Goal: Task Accomplishment & Management: Manage account settings

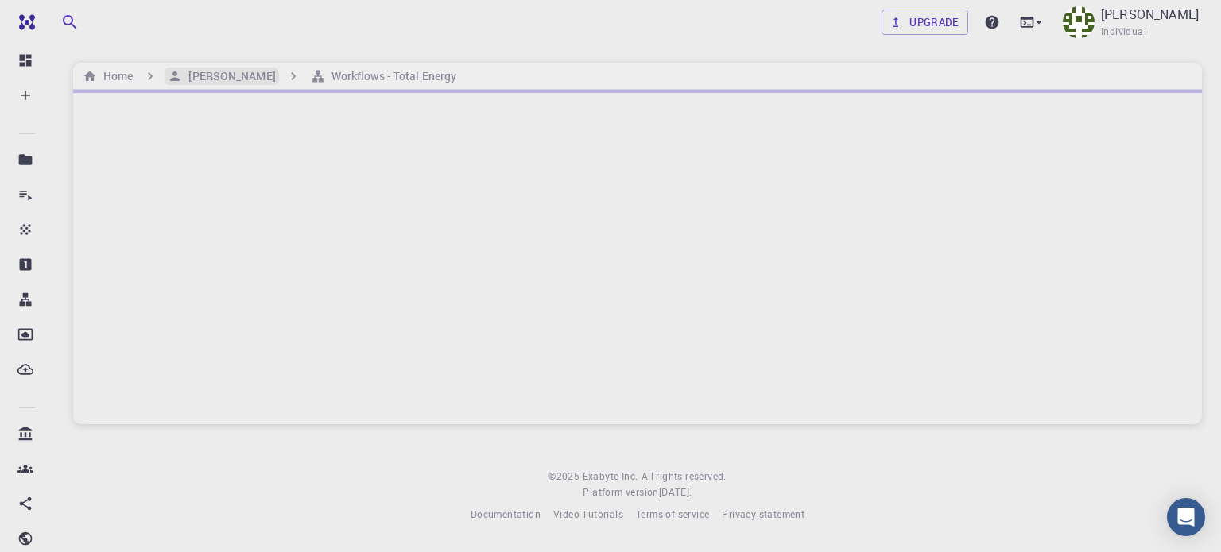
click at [207, 70] on h6 "[PERSON_NAME]" at bounding box center [228, 76] width 93 height 17
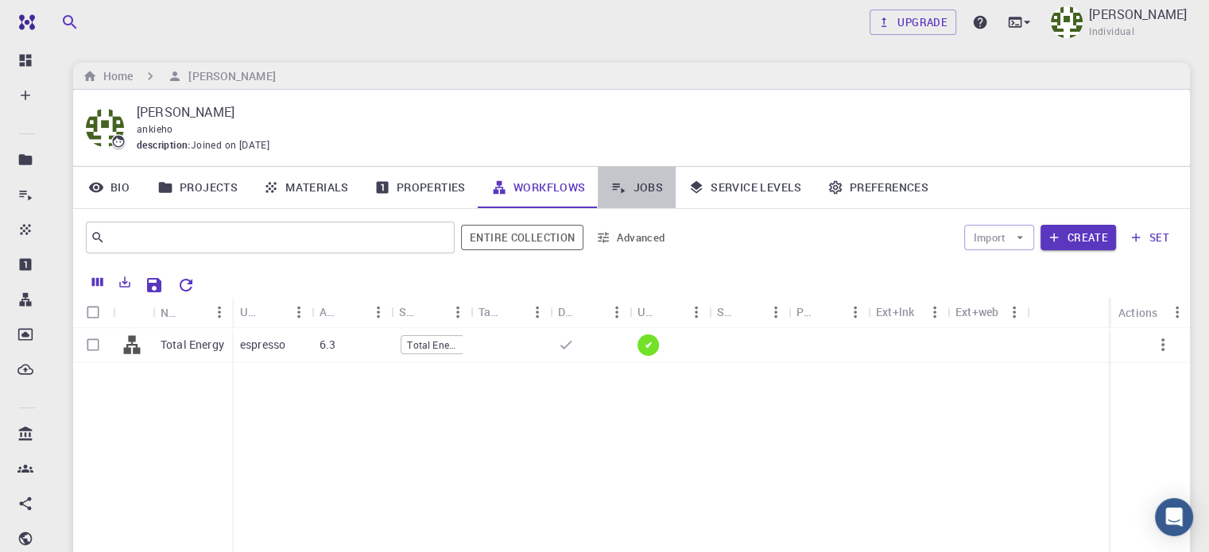
click at [640, 180] on link "Jobs" at bounding box center [637, 187] width 78 height 41
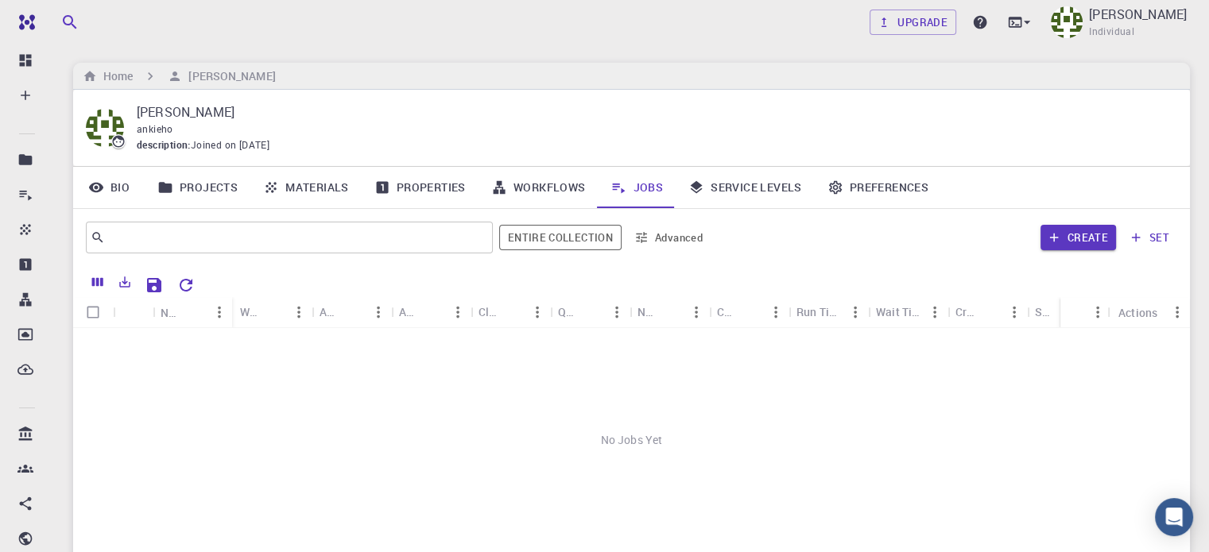
click at [186, 188] on link "Projects" at bounding box center [198, 187] width 106 height 41
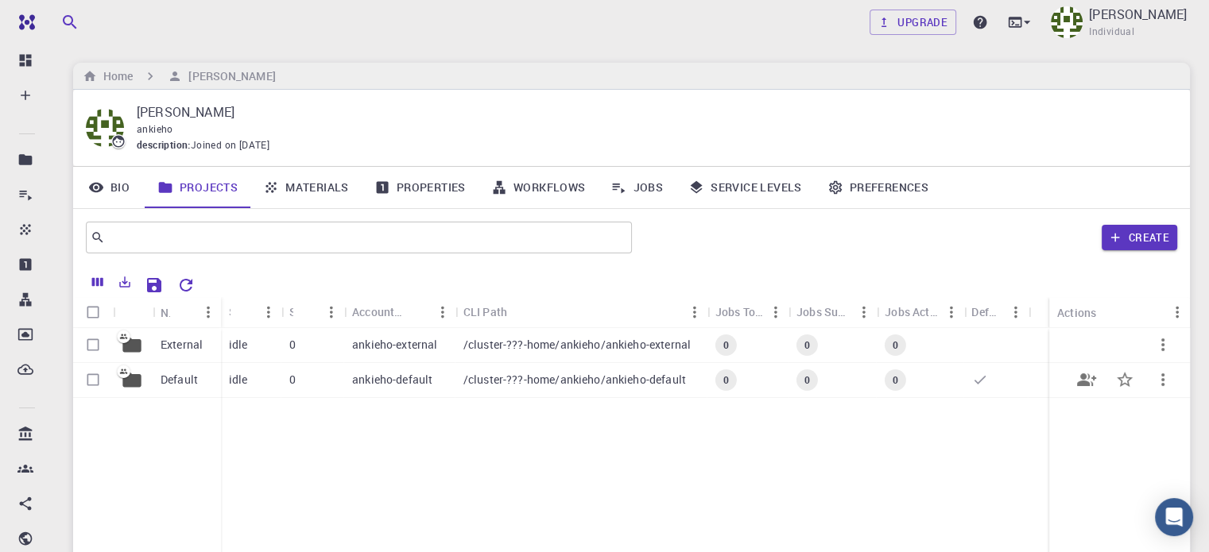
click at [296, 373] on div "0" at bounding box center [312, 380] width 63 height 35
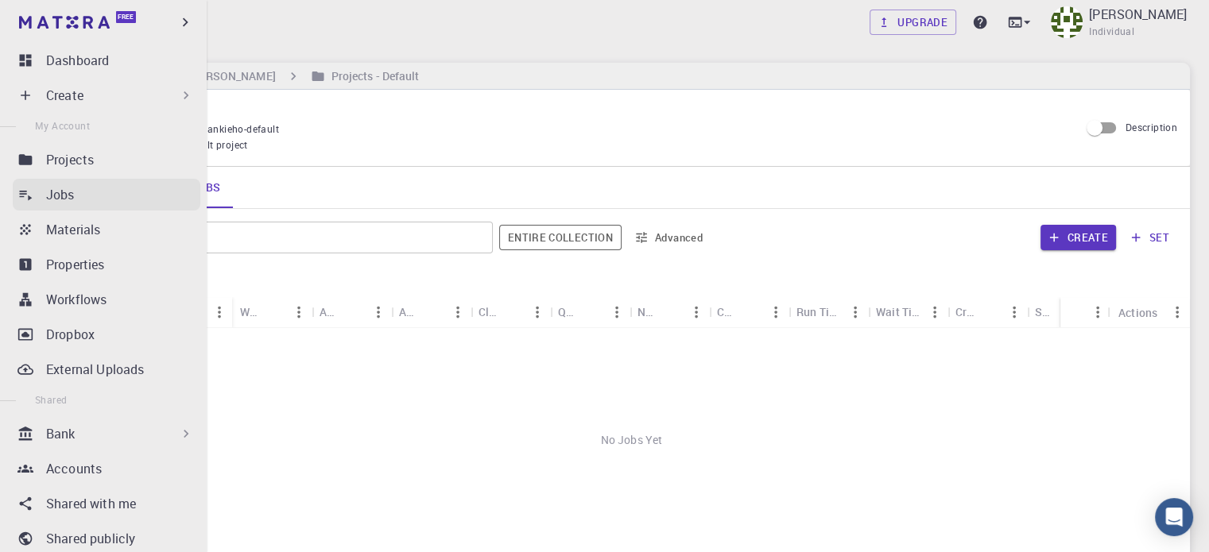
click at [70, 197] on p "Jobs" at bounding box center [60, 194] width 29 height 19
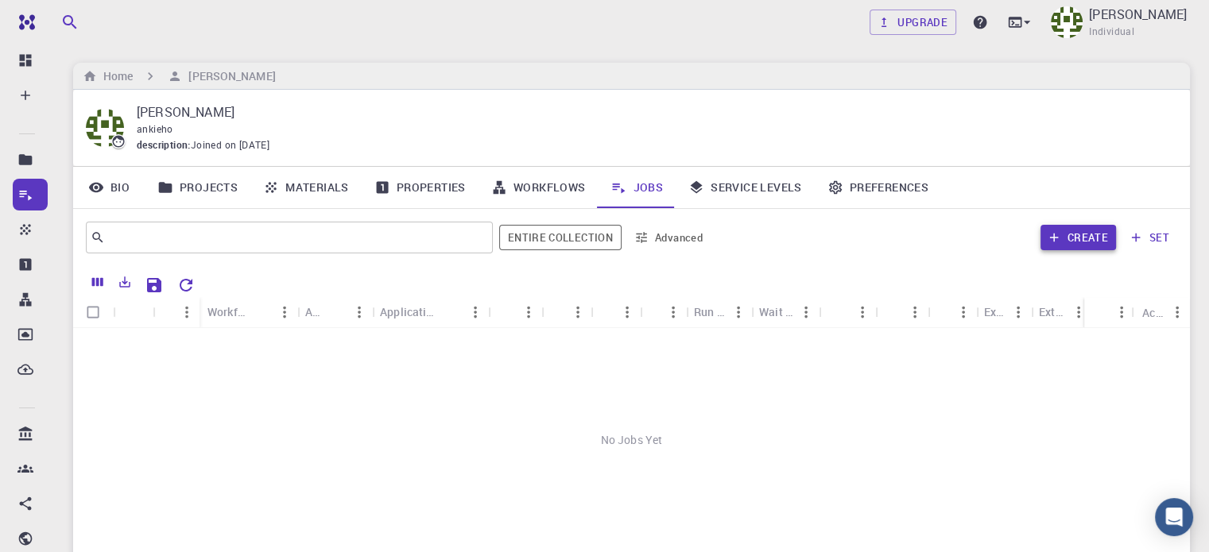
click at [1087, 238] on button "Create" at bounding box center [1079, 237] width 76 height 25
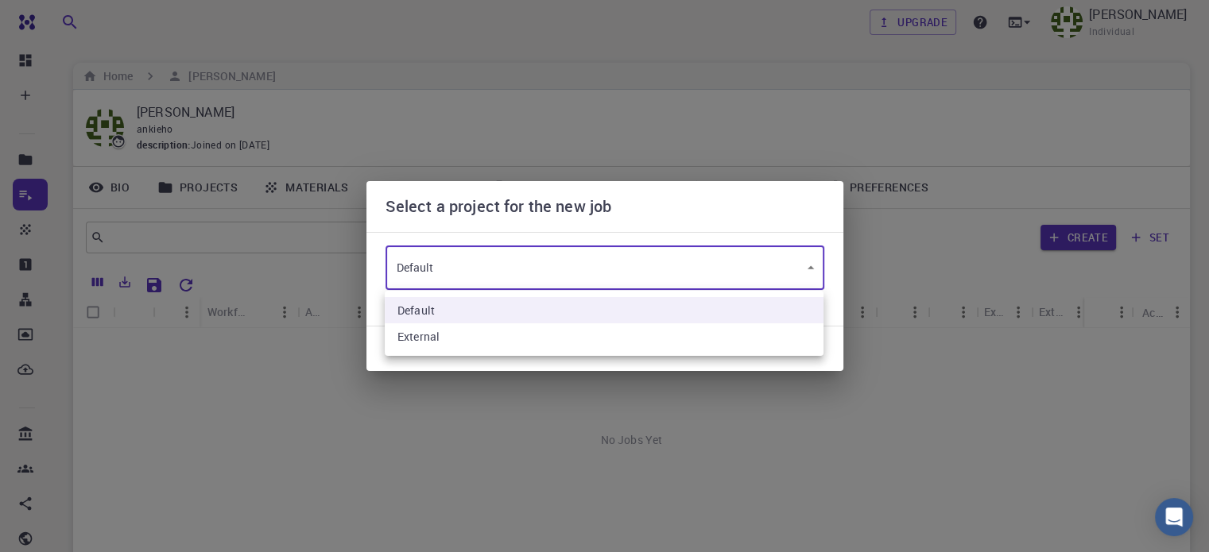
click at [483, 272] on body "Free Dashboard Create New Job New Material Create Material Upload File Import f…" at bounding box center [604, 365] width 1209 height 731
click at [456, 333] on li "External" at bounding box center [604, 337] width 439 height 26
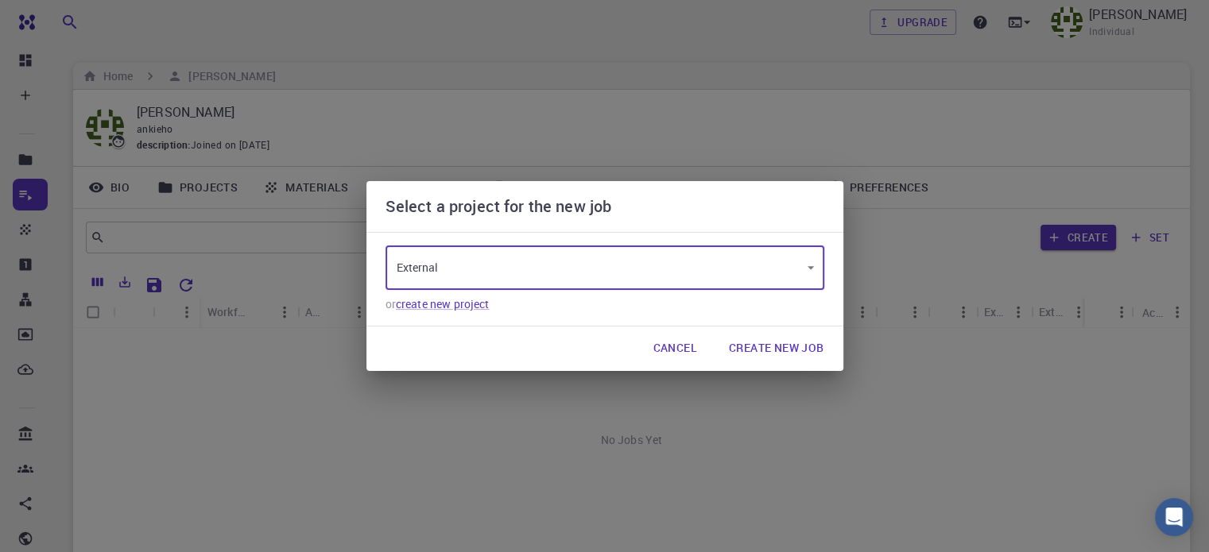
click at [499, 265] on body "Free Dashboard Create New Job New Material Create Material Upload File Import f…" at bounding box center [604, 365] width 1209 height 731
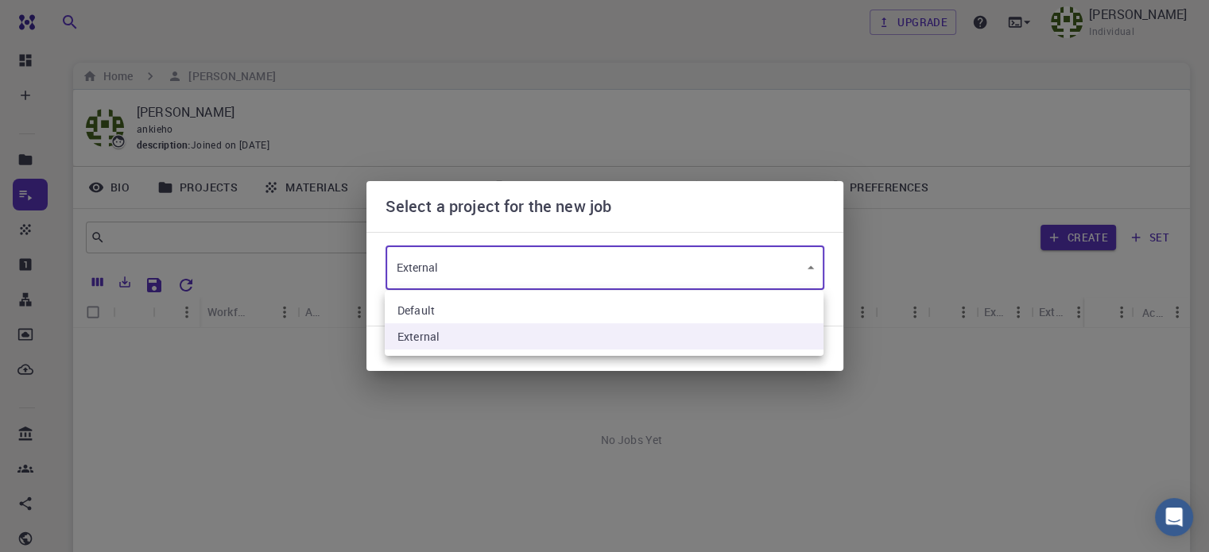
click at [448, 310] on li "Default" at bounding box center [604, 310] width 439 height 26
type input "24JQYvF7wbRpRr2aw"
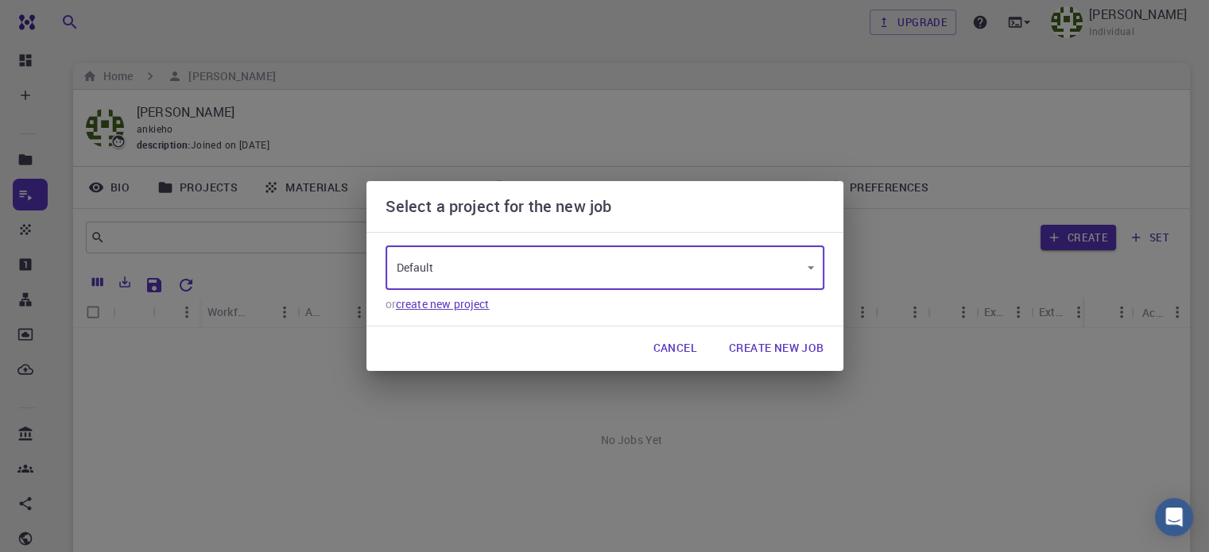
click at [449, 307] on link "create new project" at bounding box center [443, 303] width 94 height 15
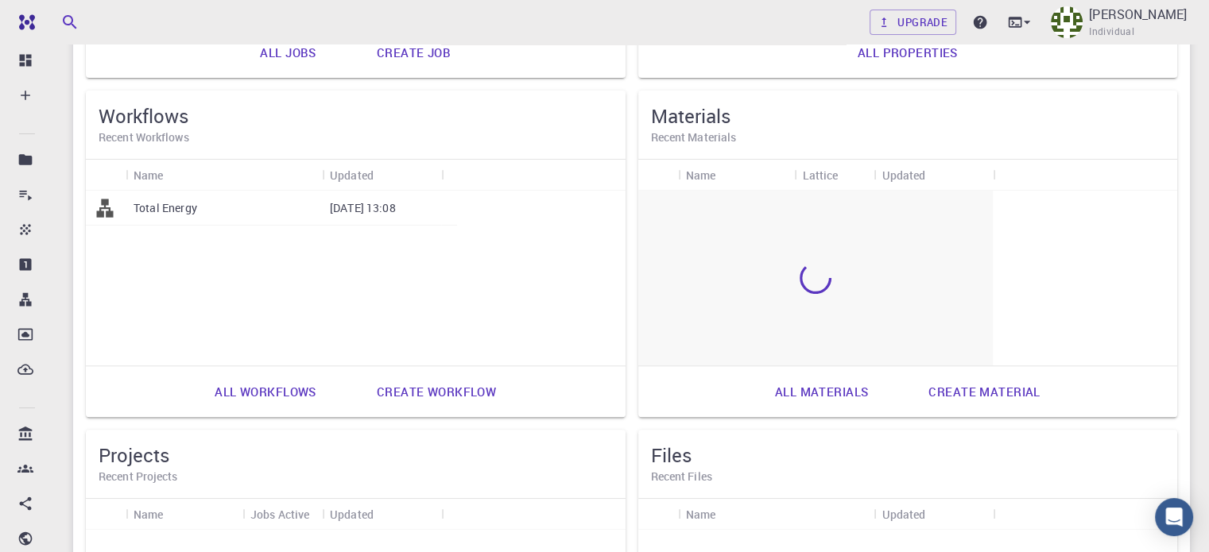
scroll to position [109, 0]
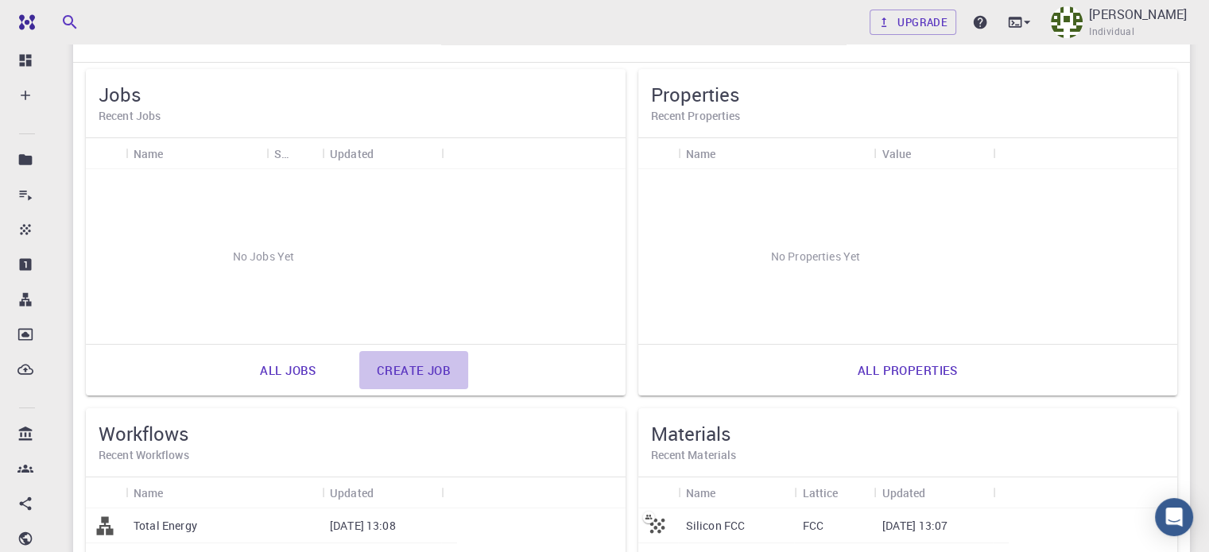
click at [359, 364] on link "Create job" at bounding box center [413, 370] width 109 height 38
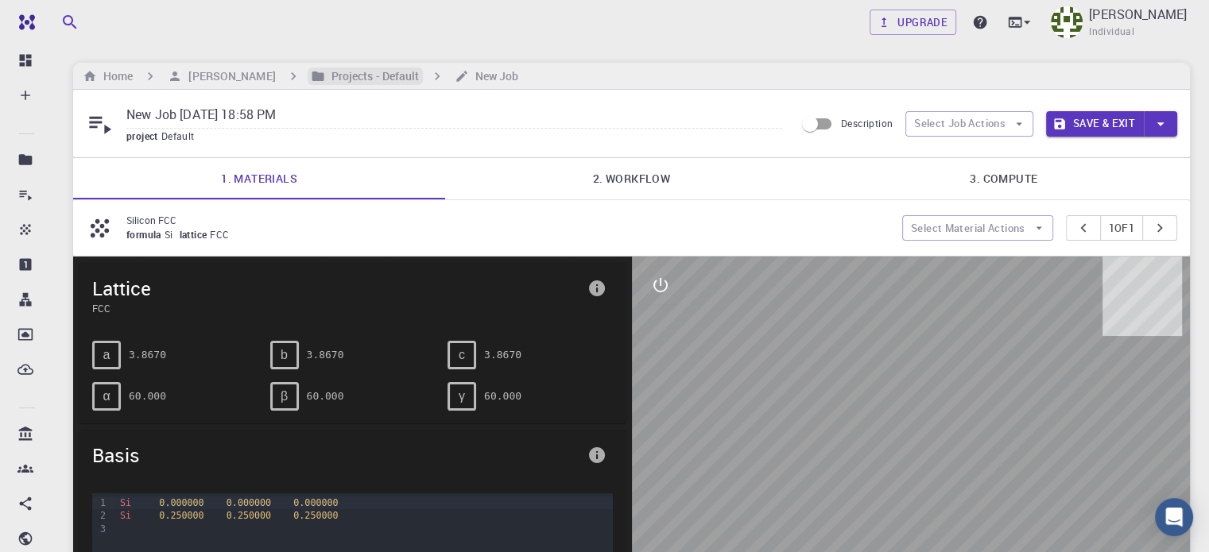
click at [343, 83] on h6 "Projects - Default" at bounding box center [372, 76] width 95 height 17
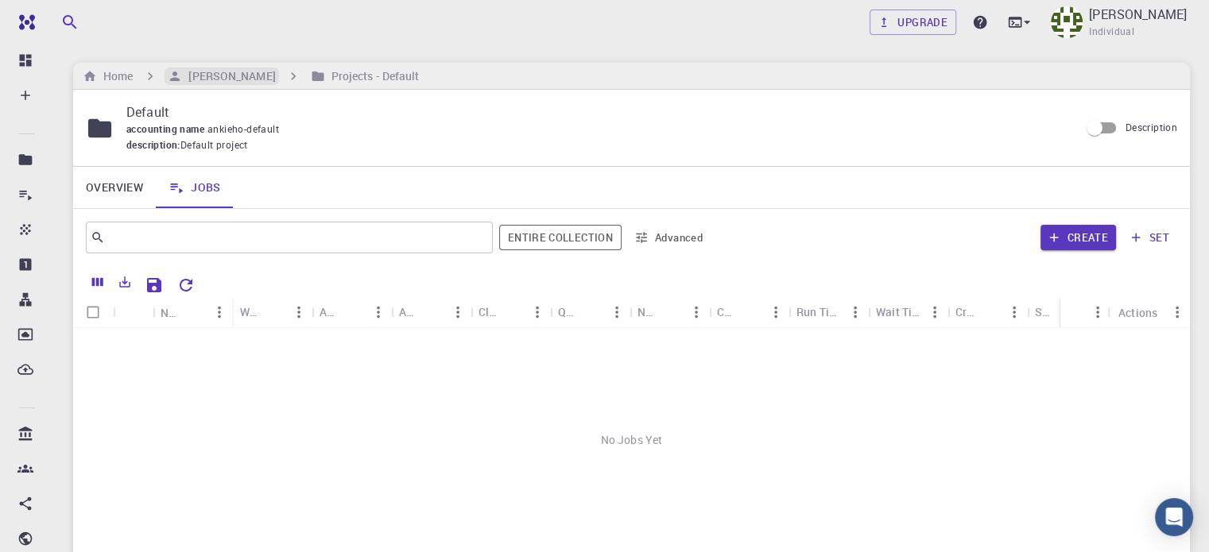
click at [205, 79] on h6 "[PERSON_NAME]" at bounding box center [228, 76] width 93 height 17
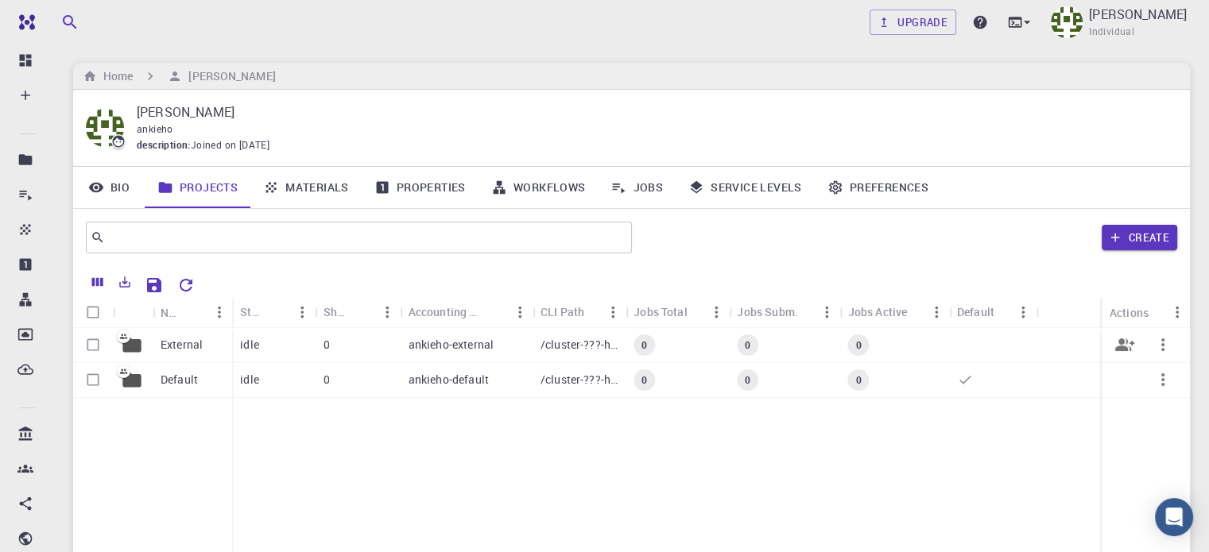
click at [189, 343] on p "External" at bounding box center [182, 345] width 42 height 16
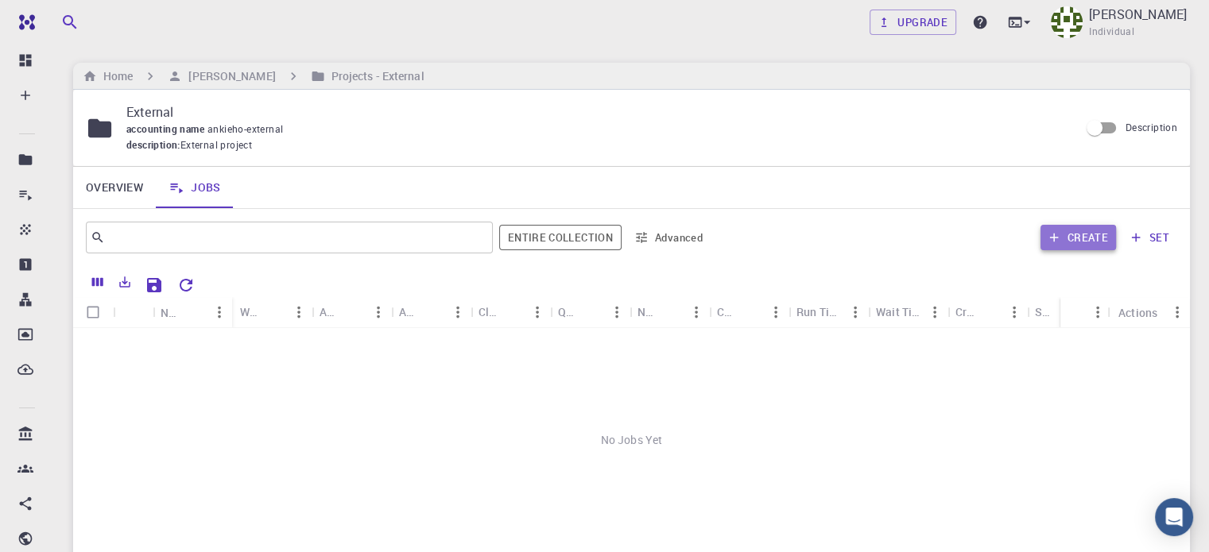
click at [1081, 239] on button "Create" at bounding box center [1079, 237] width 76 height 25
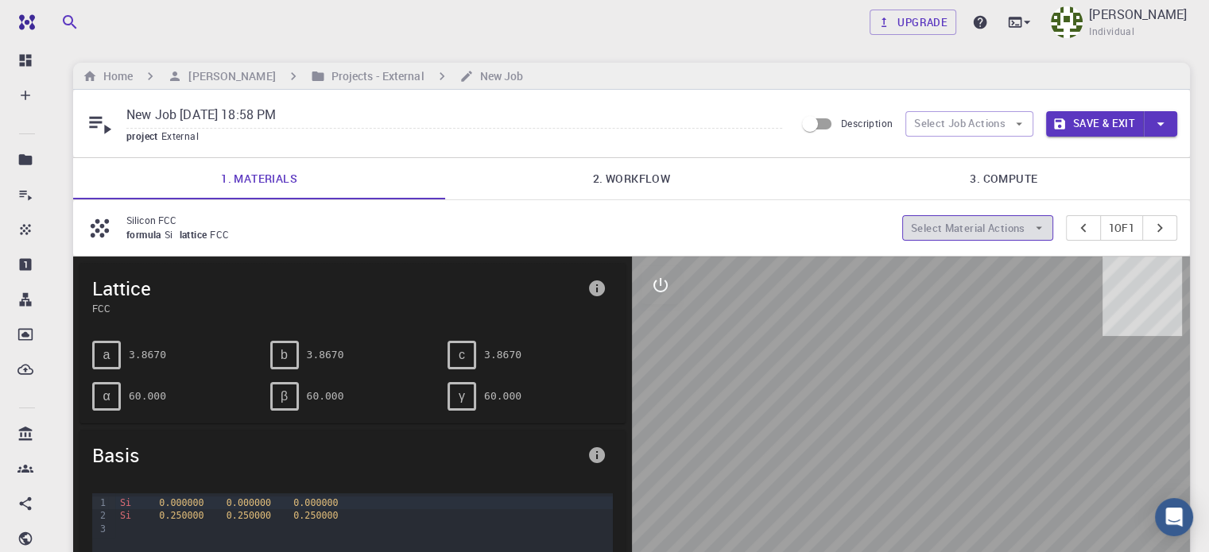
click at [977, 219] on button "Select Material Actions" at bounding box center [977, 227] width 151 height 25
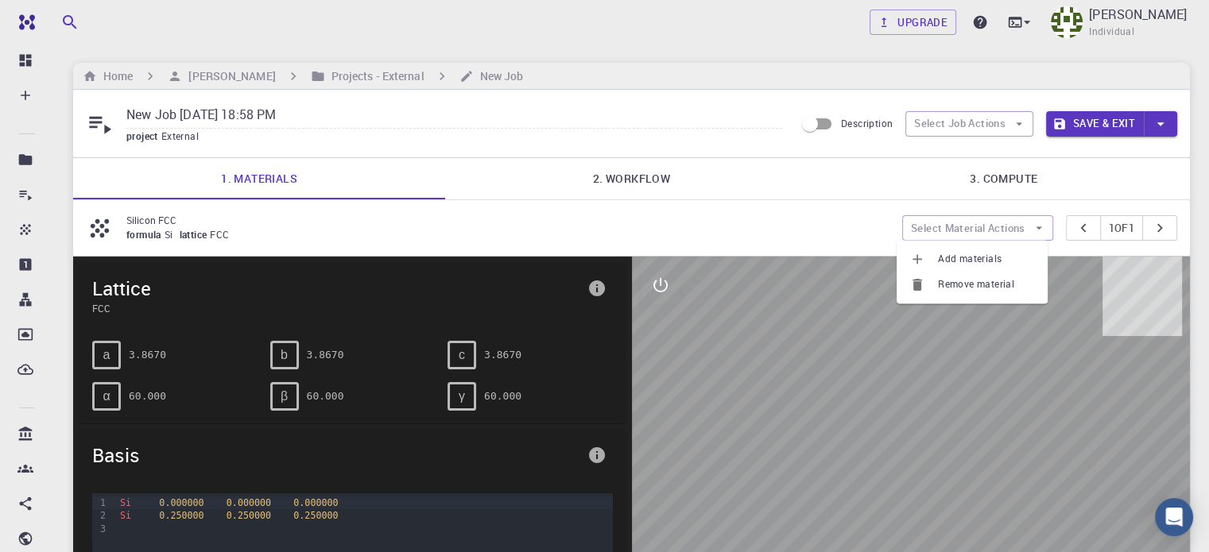
click at [758, 231] on div "formula Si lattice FCC" at bounding box center [507, 235] width 763 height 16
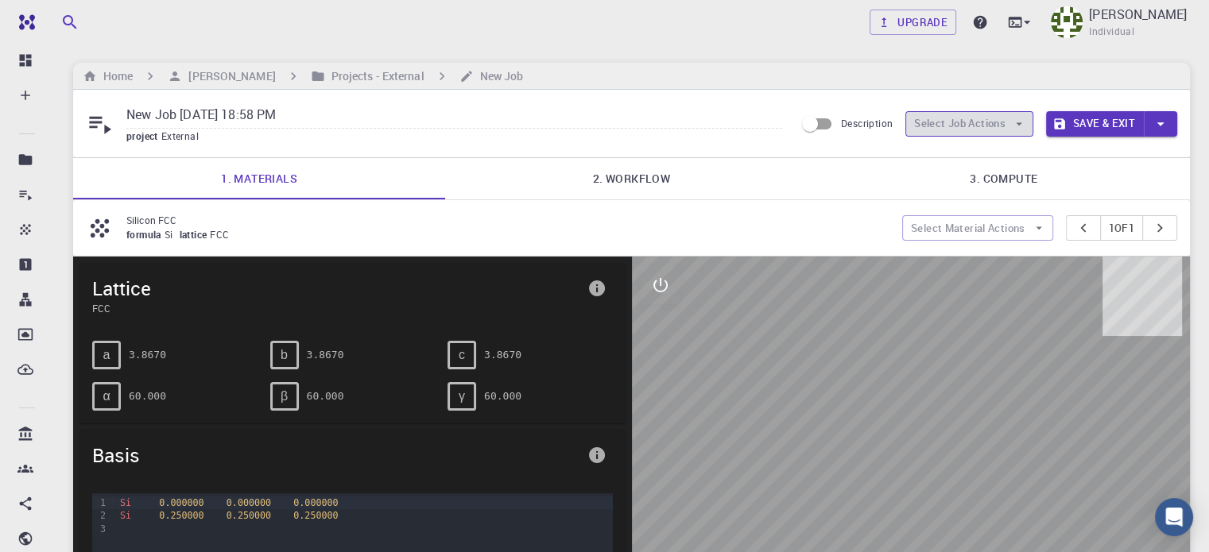
click at [1024, 127] on icon "button" at bounding box center [1019, 124] width 14 height 14
click at [343, 223] on p "Silicon FCC" at bounding box center [507, 220] width 763 height 14
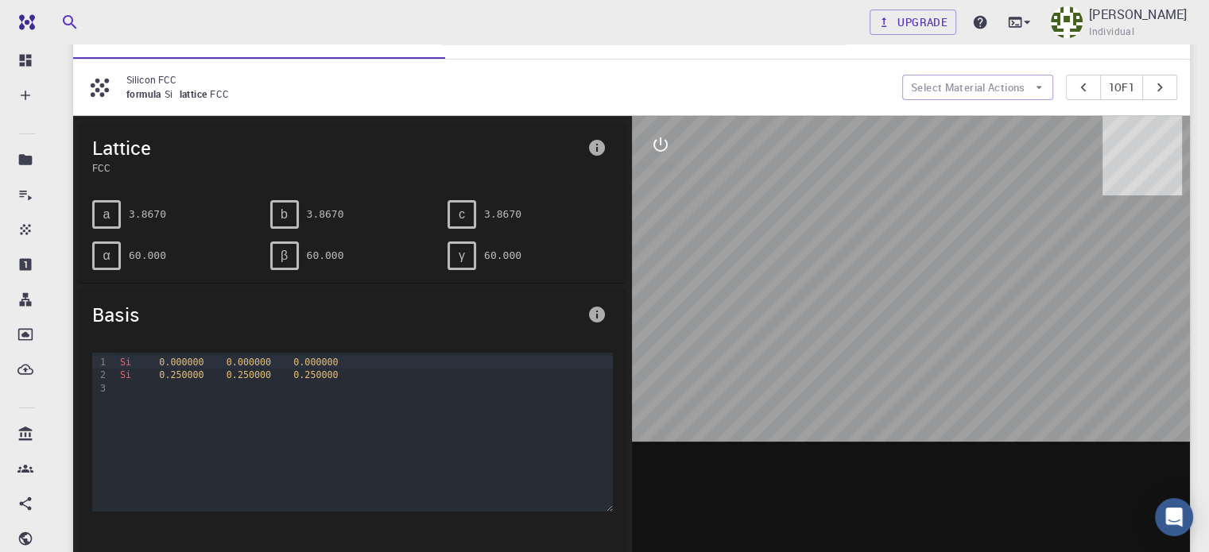
scroll to position [159, 0]
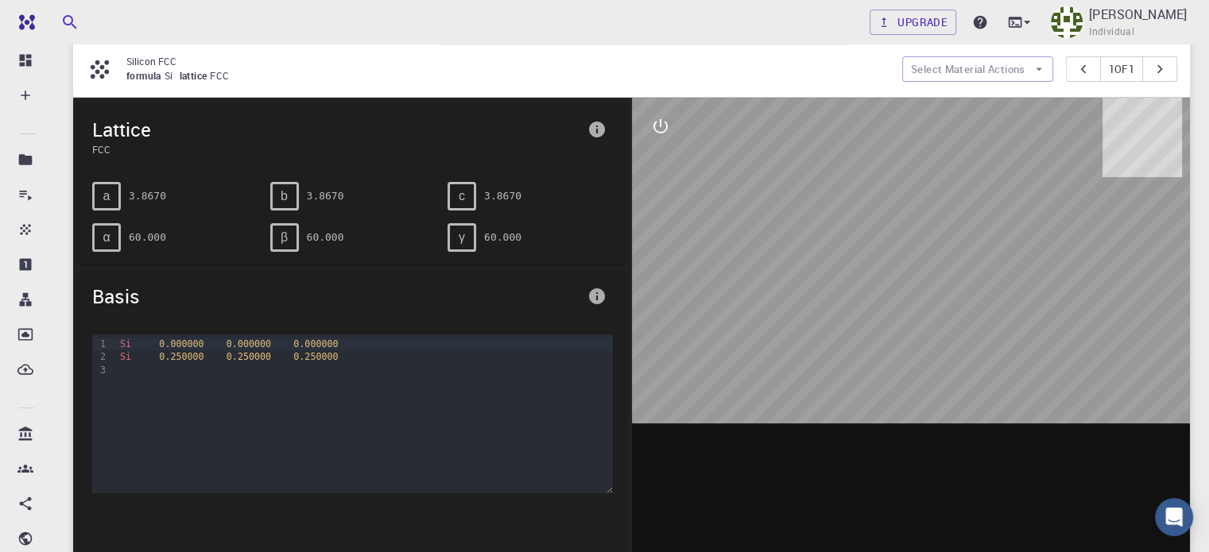
drag, startPoint x: 273, startPoint y: 191, endPoint x: 283, endPoint y: 194, distance: 10.8
click at [273, 192] on div "b" at bounding box center [284, 196] width 29 height 29
click at [296, 197] on div "b" at bounding box center [284, 196] width 29 height 29
drag, startPoint x: 444, startPoint y: 197, endPoint x: 495, endPoint y: 204, distance: 51.4
click at [445, 197] on div "c 3.8670" at bounding box center [524, 189] width 178 height 41
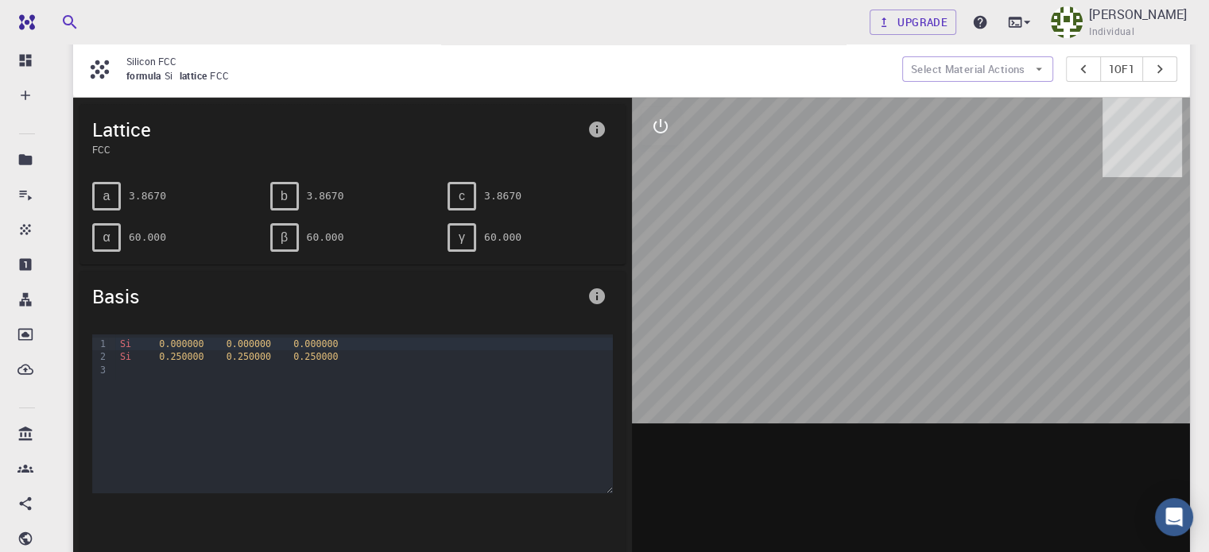
click at [504, 233] on pre "60.000" at bounding box center [502, 237] width 37 height 28
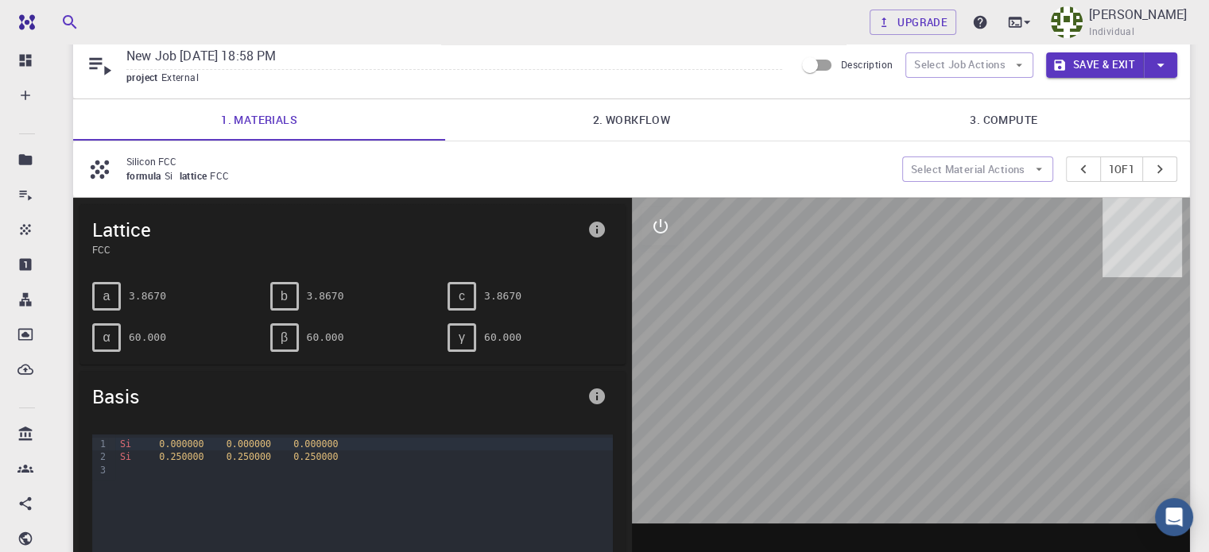
scroll to position [0, 0]
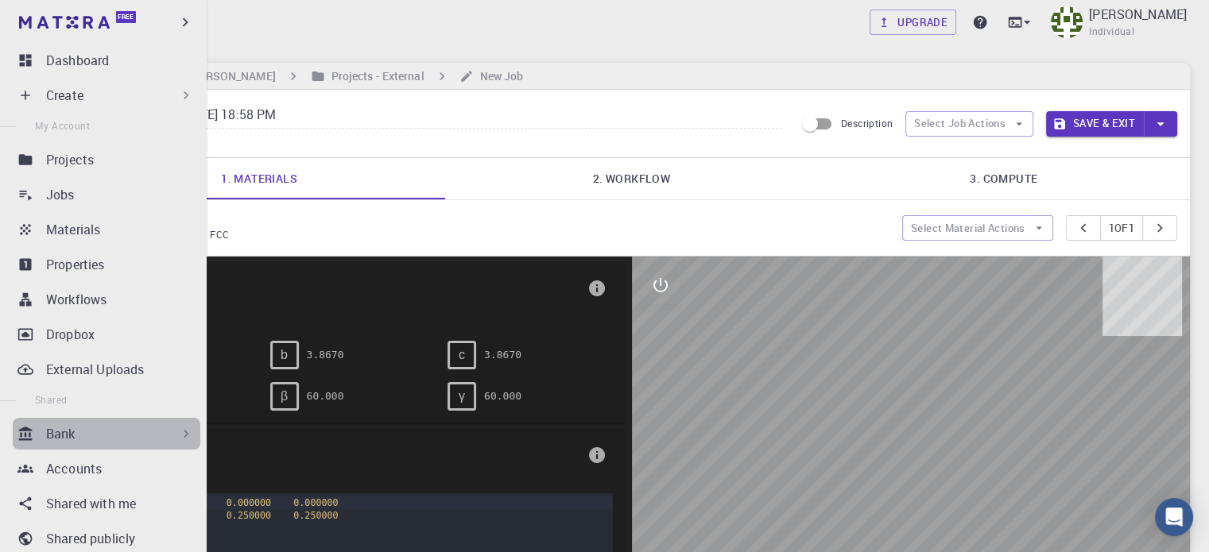
click at [130, 425] on div "Bank" at bounding box center [120, 433] width 148 height 19
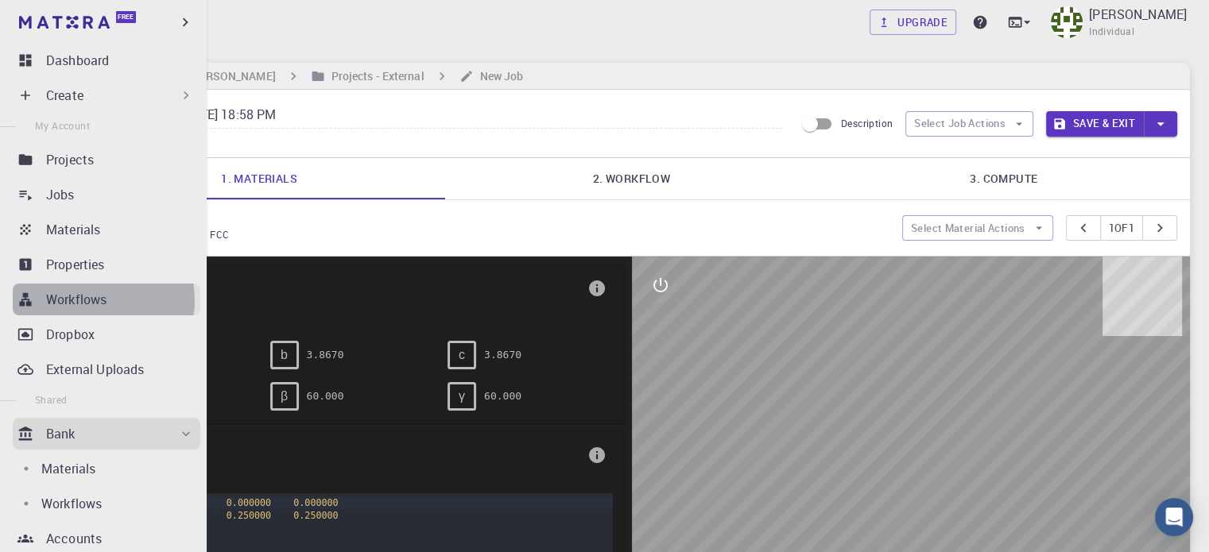
click at [103, 300] on p "Workflows" at bounding box center [76, 299] width 60 height 19
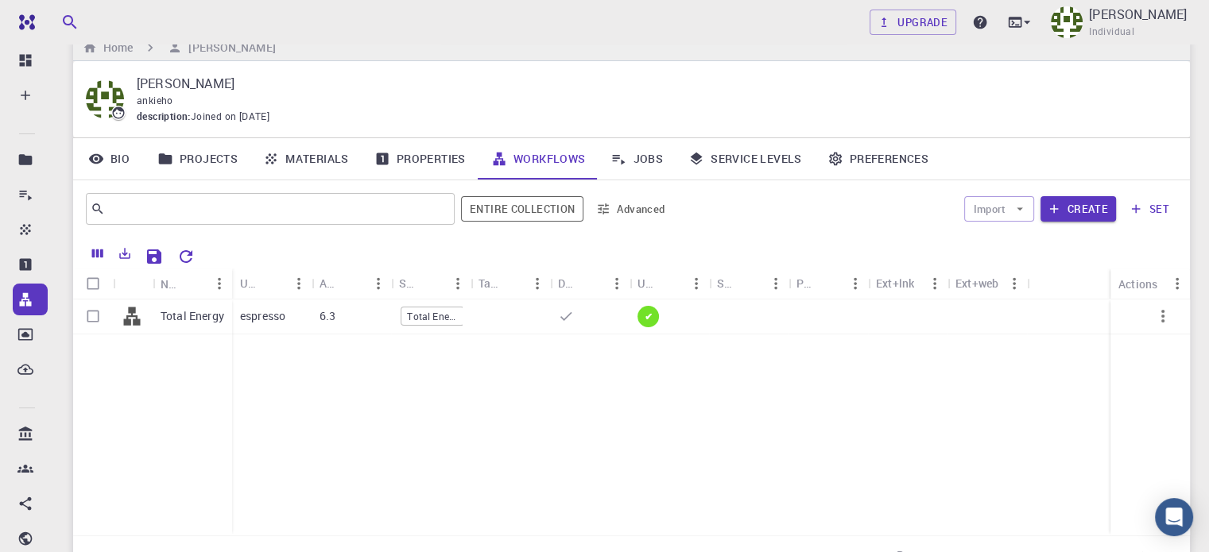
scroll to position [79, 0]
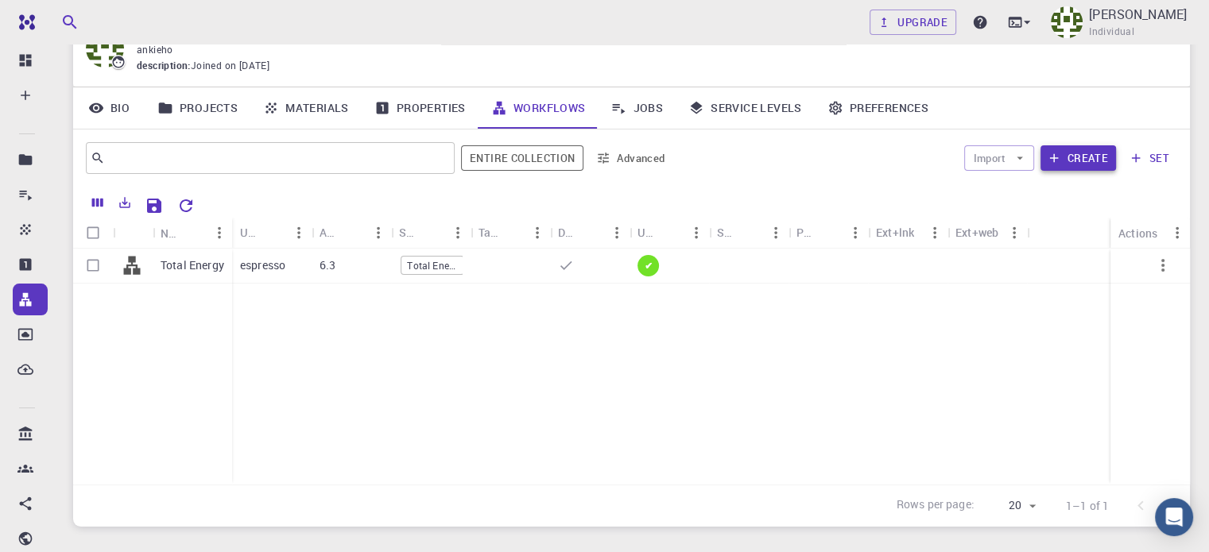
click at [1082, 157] on button "Create" at bounding box center [1079, 157] width 76 height 25
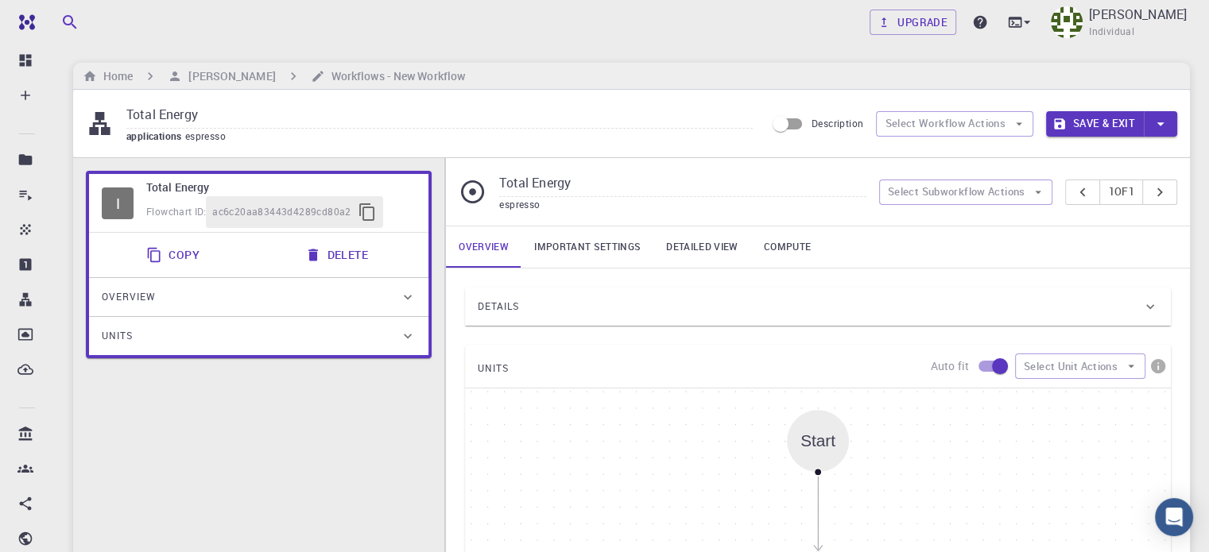
click at [216, 137] on span "espresso" at bounding box center [208, 136] width 47 height 13
click at [1013, 187] on button "Select Subworkflow Actions" at bounding box center [966, 192] width 174 height 25
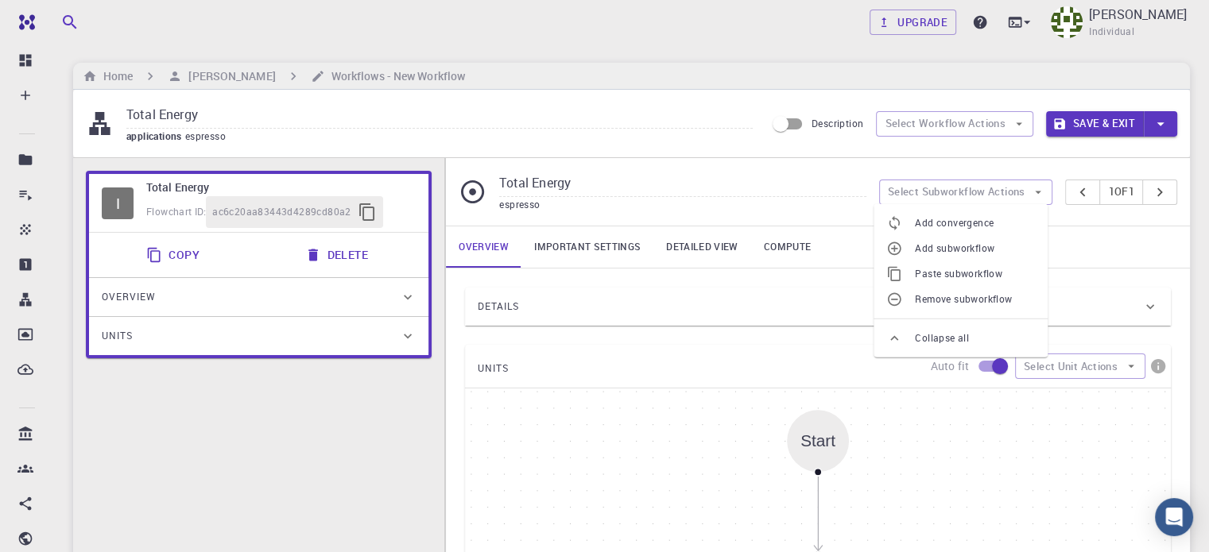
click at [795, 183] on input "Total Energy" at bounding box center [682, 184] width 366 height 26
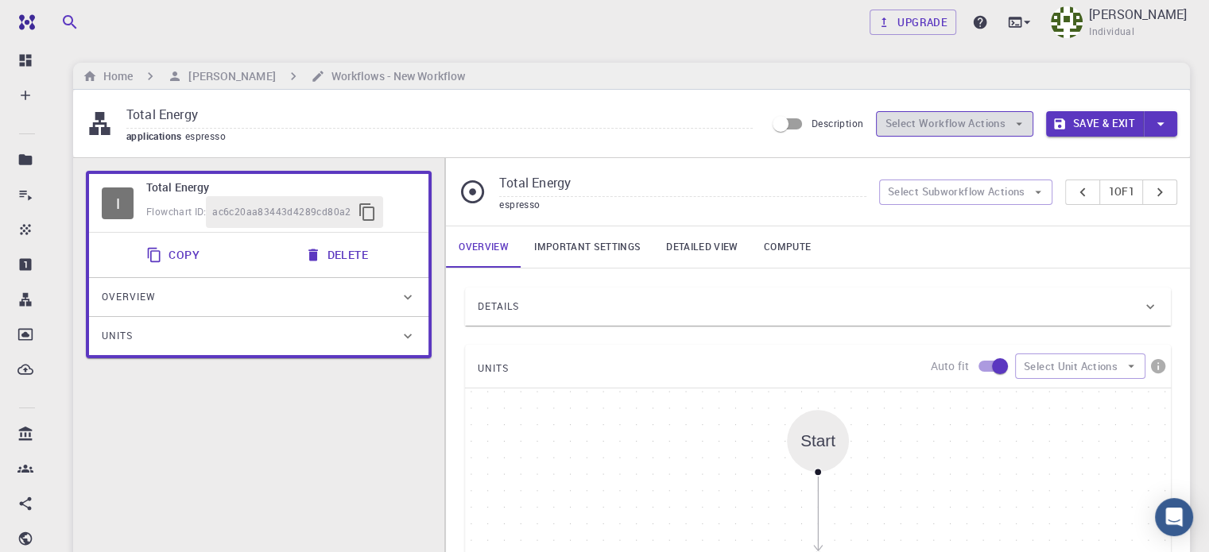
click at [1002, 126] on button "Select Workflow Actions" at bounding box center [954, 123] width 157 height 25
click at [715, 179] on input "Total Energy" at bounding box center [682, 184] width 366 height 26
click at [791, 122] on input "Description" at bounding box center [780, 124] width 91 height 30
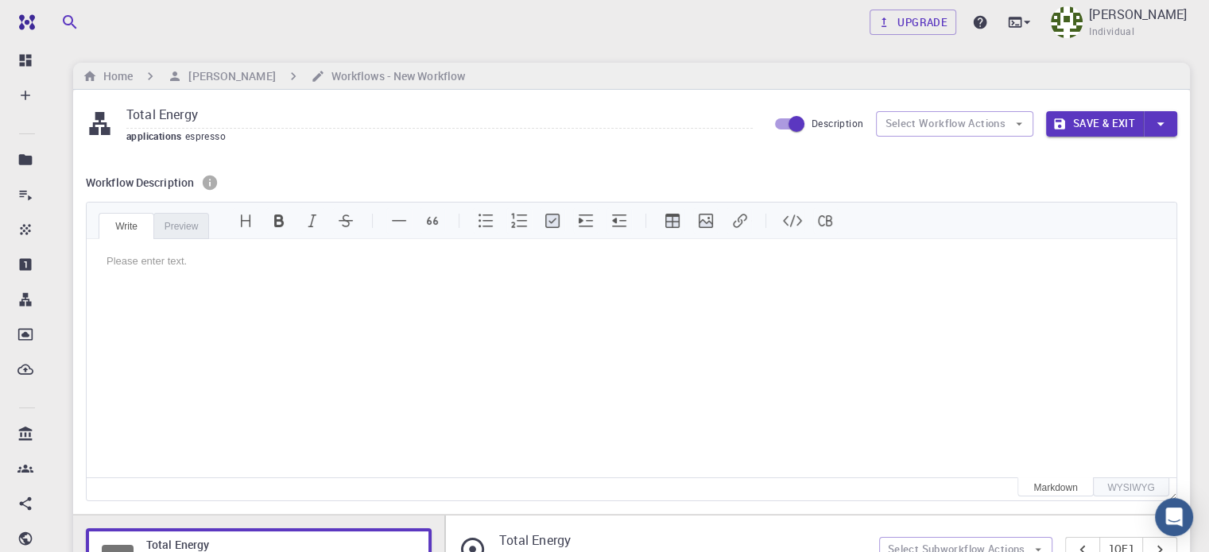
click at [790, 122] on input "Description" at bounding box center [796, 124] width 91 height 30
checkbox input "false"
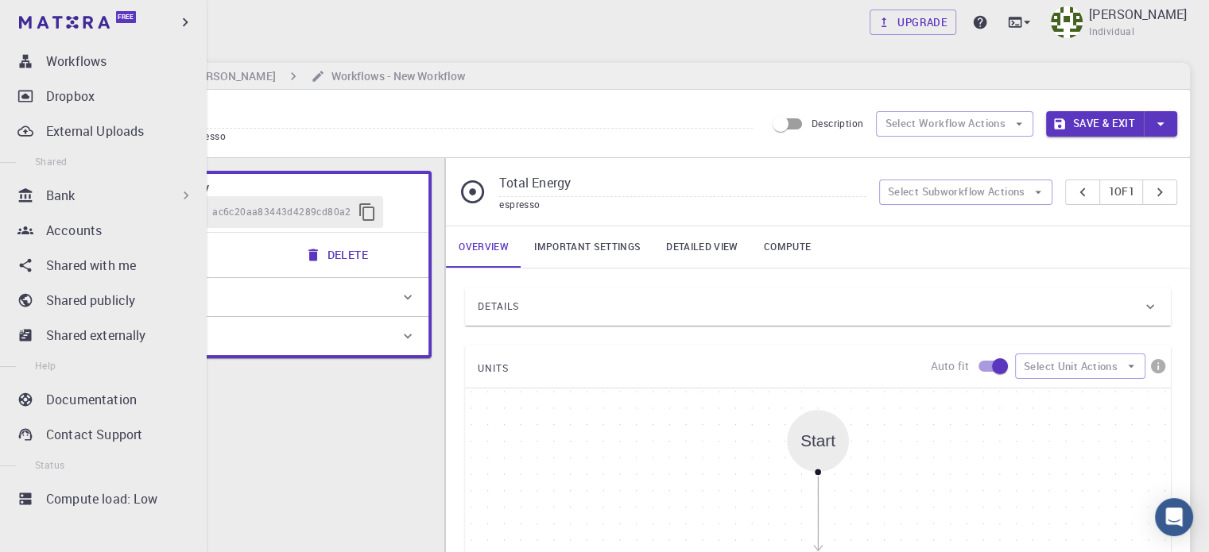
scroll to position [238, 0]
click at [139, 504] on p "Compute load: Low" at bounding box center [102, 499] width 112 height 19
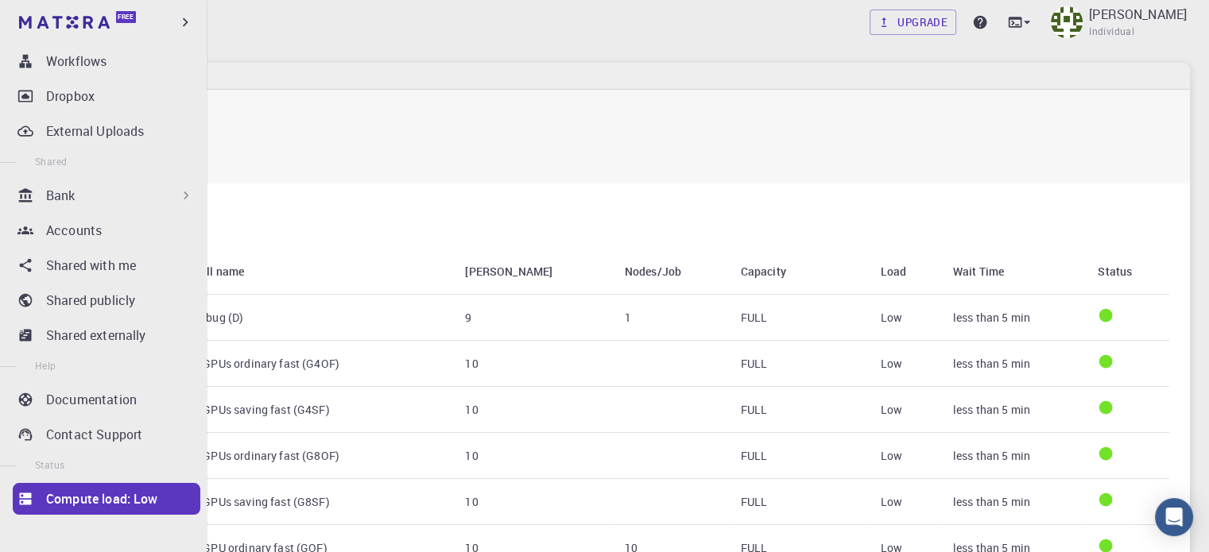
scroll to position [238, 0]
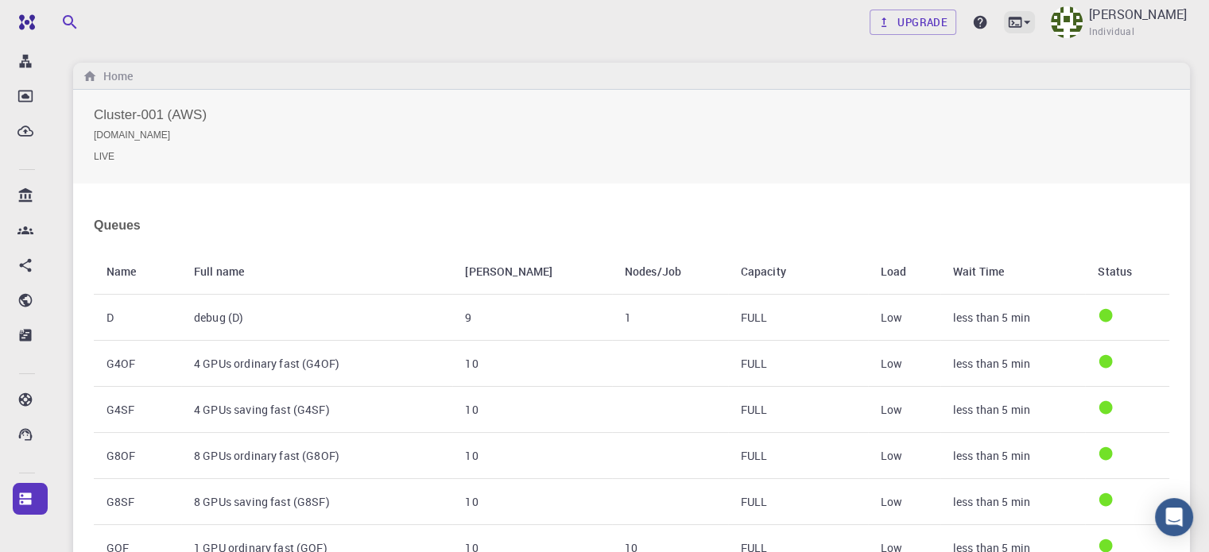
click at [1035, 13] on div at bounding box center [1019, 22] width 31 height 22
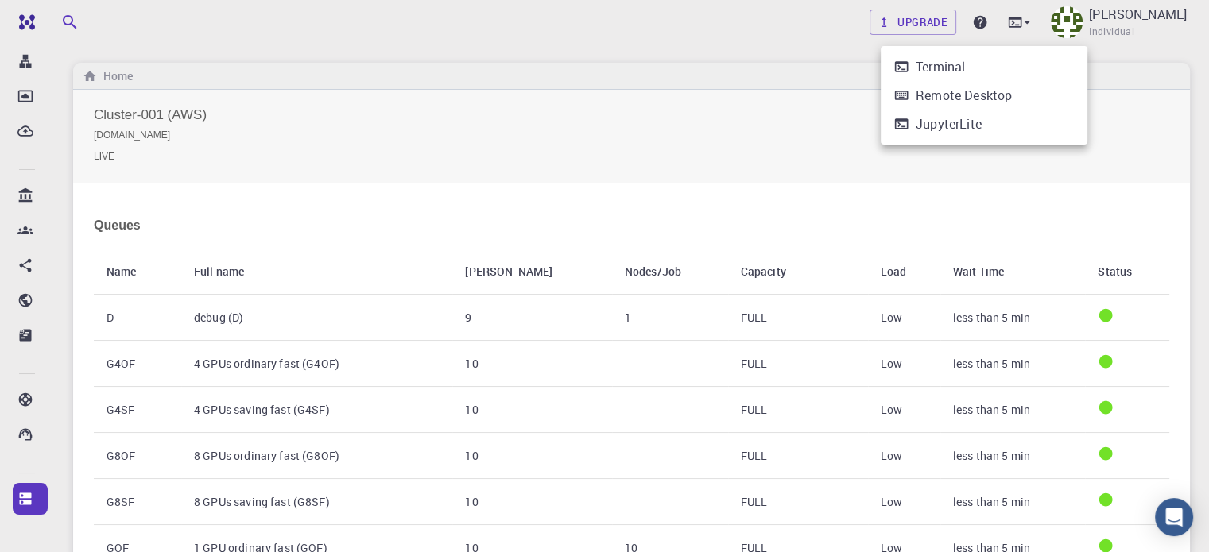
click at [731, 154] on div at bounding box center [604, 276] width 1209 height 552
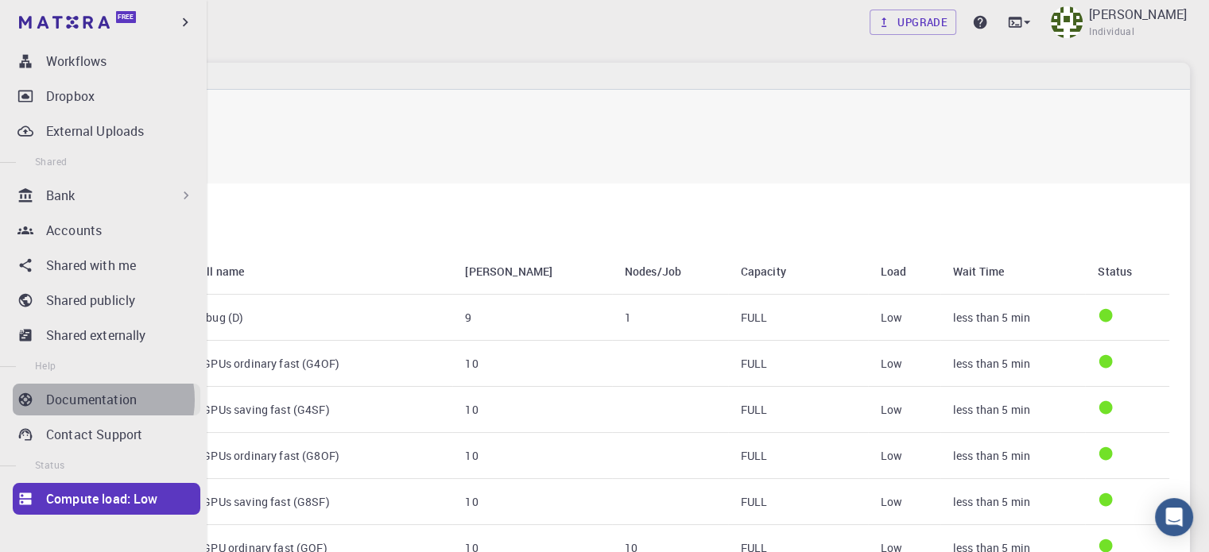
click at [99, 400] on p "Documentation" at bounding box center [91, 399] width 91 height 19
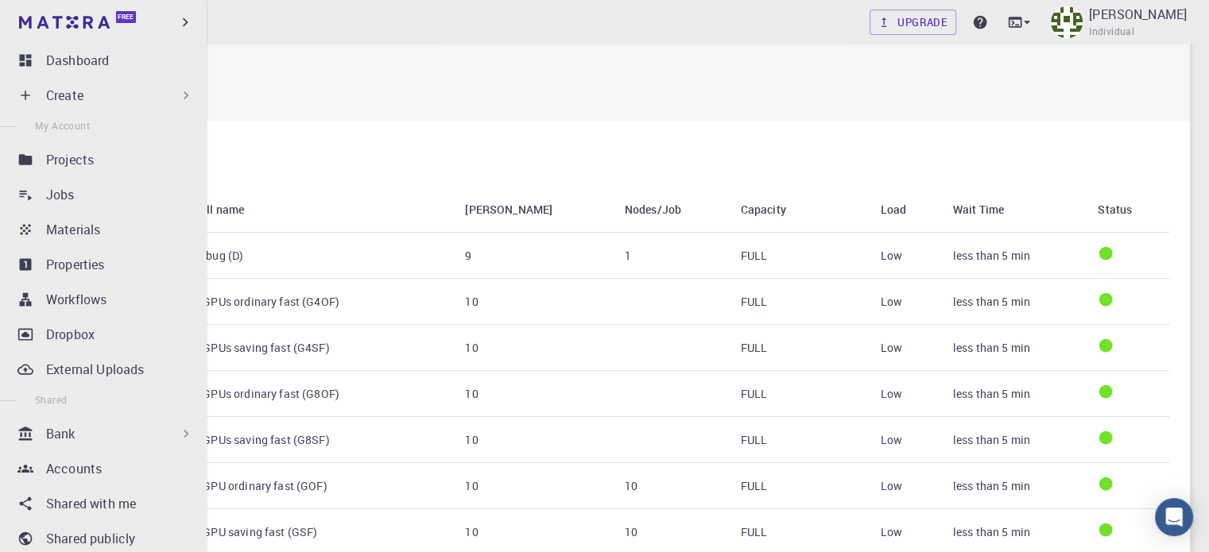
scroll to position [0, 0]
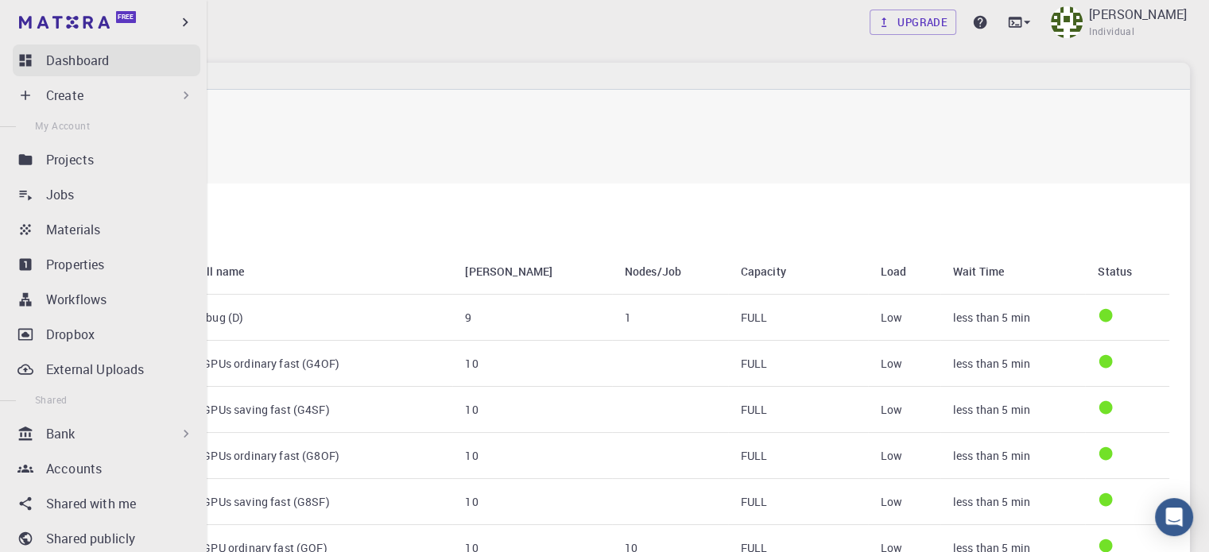
click at [103, 64] on p "Dashboard" at bounding box center [77, 60] width 63 height 19
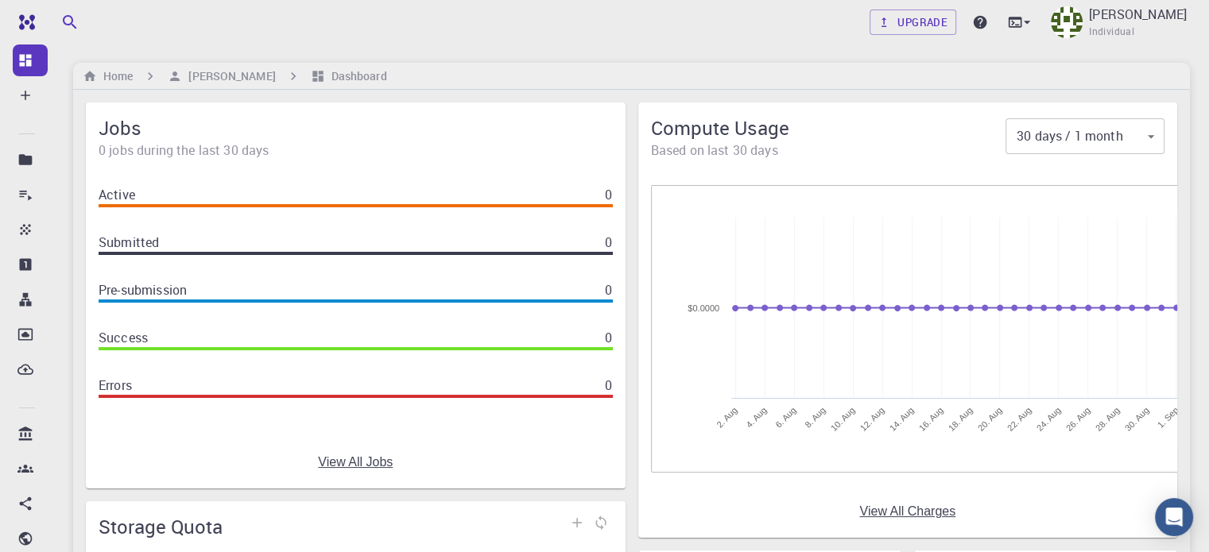
click at [1142, 132] on body "Free Dashboard Create New Job New Material Create Material Upload File Import f…" at bounding box center [604, 378] width 1209 height 756
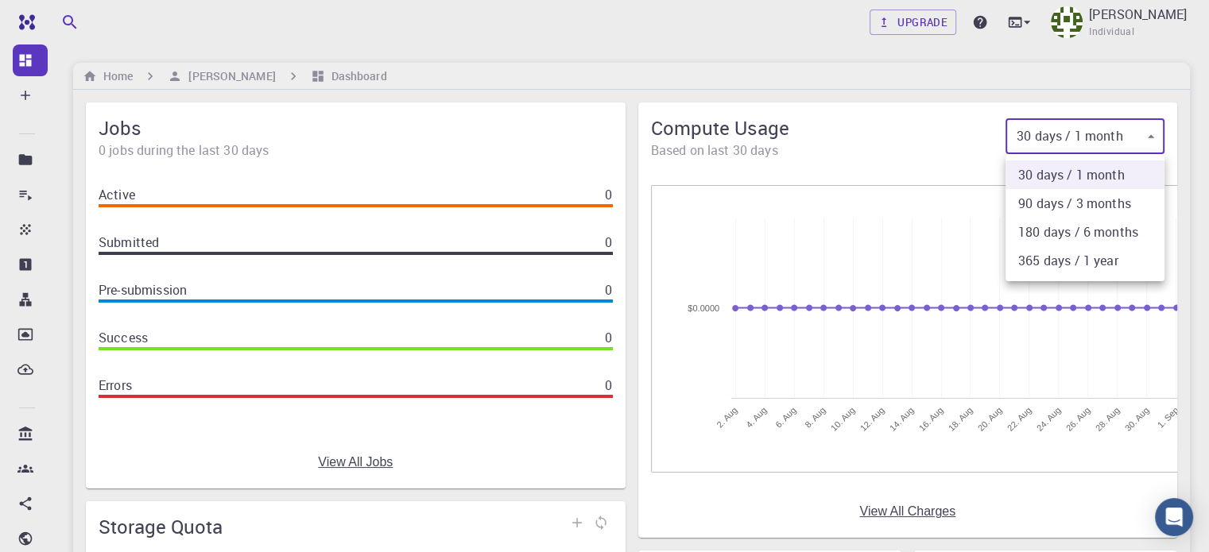
click at [920, 120] on div at bounding box center [604, 276] width 1209 height 552
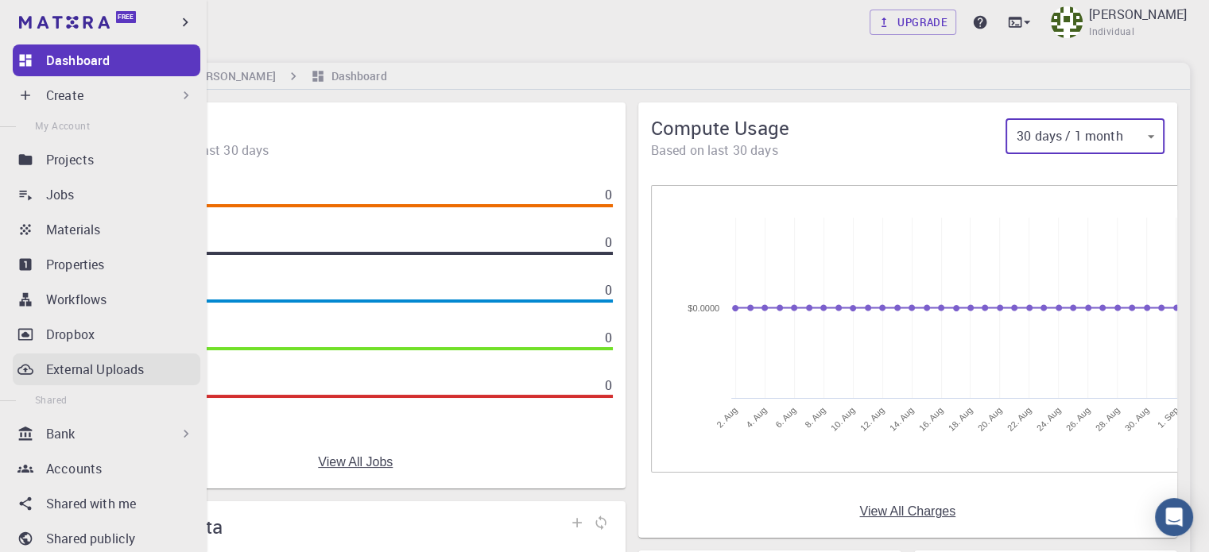
click at [89, 371] on p "External Uploads" at bounding box center [95, 369] width 98 height 19
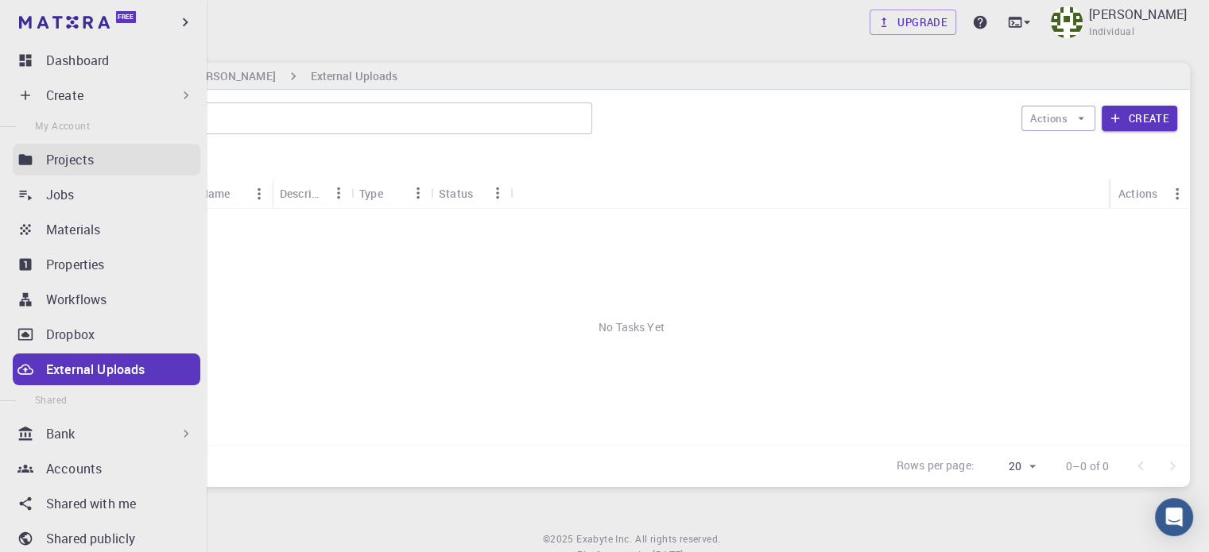
click at [90, 165] on p "Projects" at bounding box center [70, 159] width 48 height 19
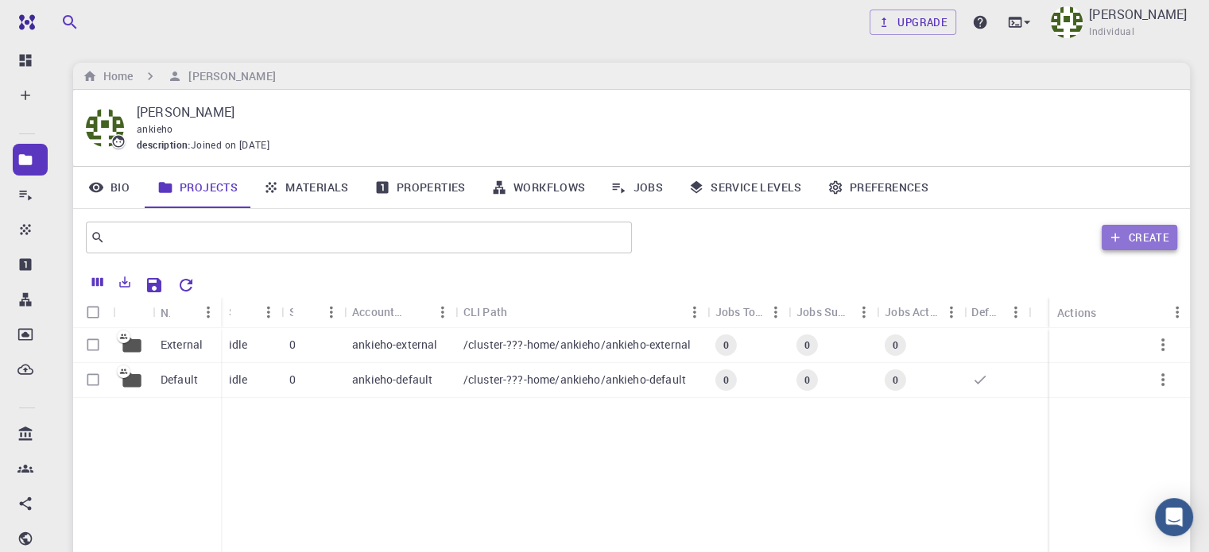
click at [1144, 234] on button "Create" at bounding box center [1140, 237] width 76 height 25
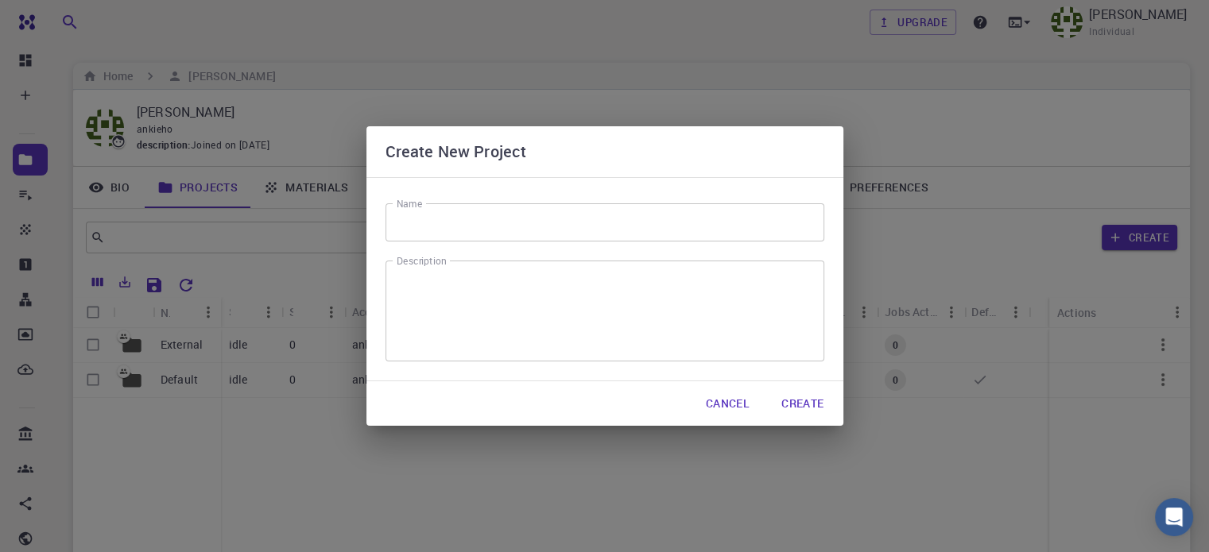
click at [461, 224] on input "Name" at bounding box center [605, 222] width 439 height 38
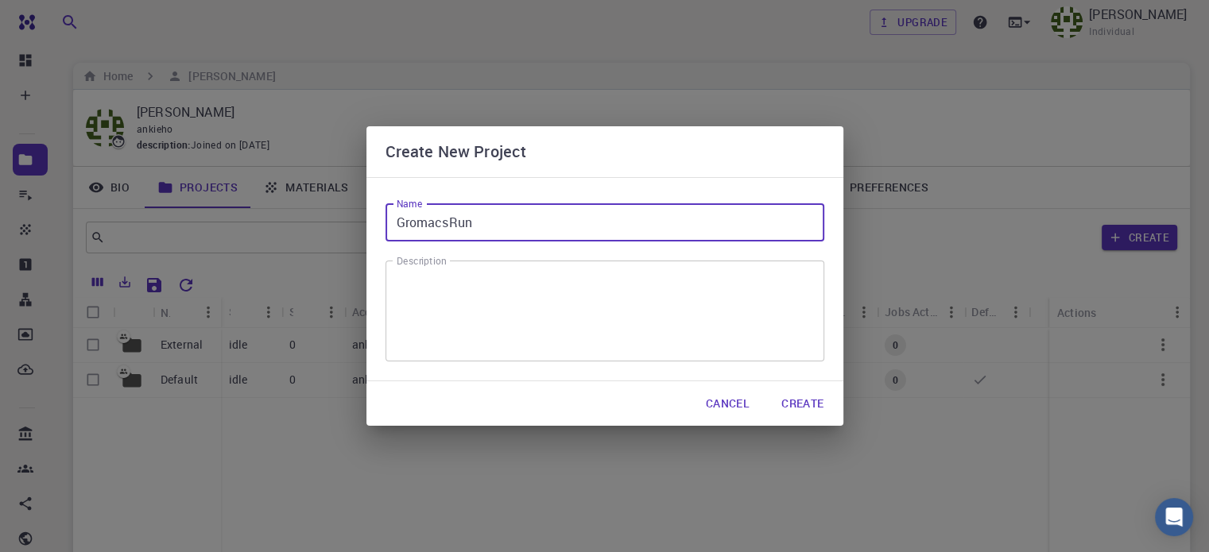
type input "GromacsRun"
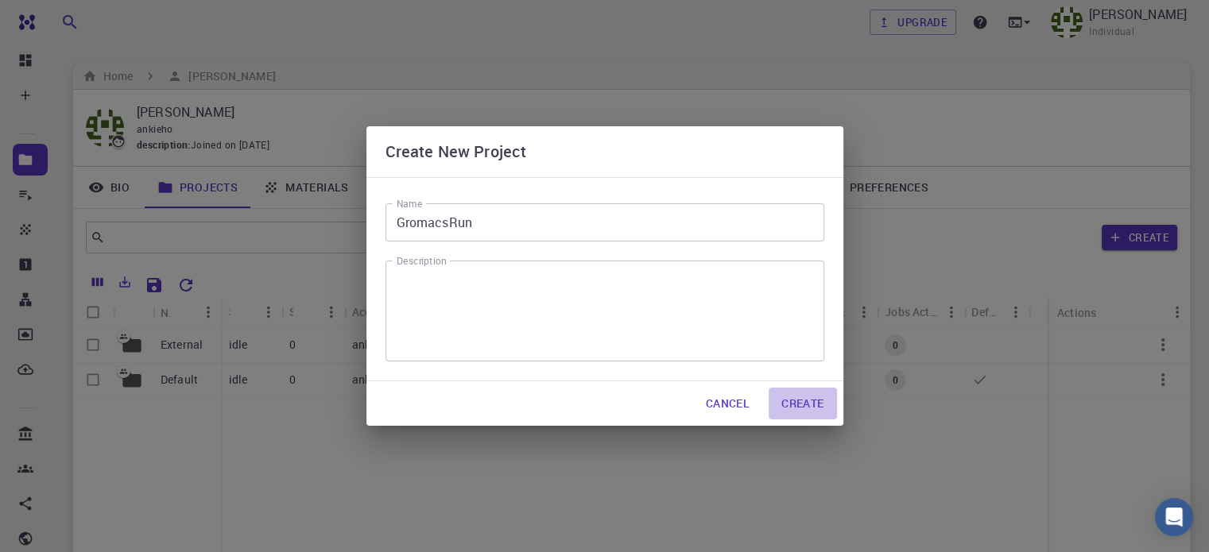
click at [812, 399] on button "Create" at bounding box center [803, 404] width 68 height 32
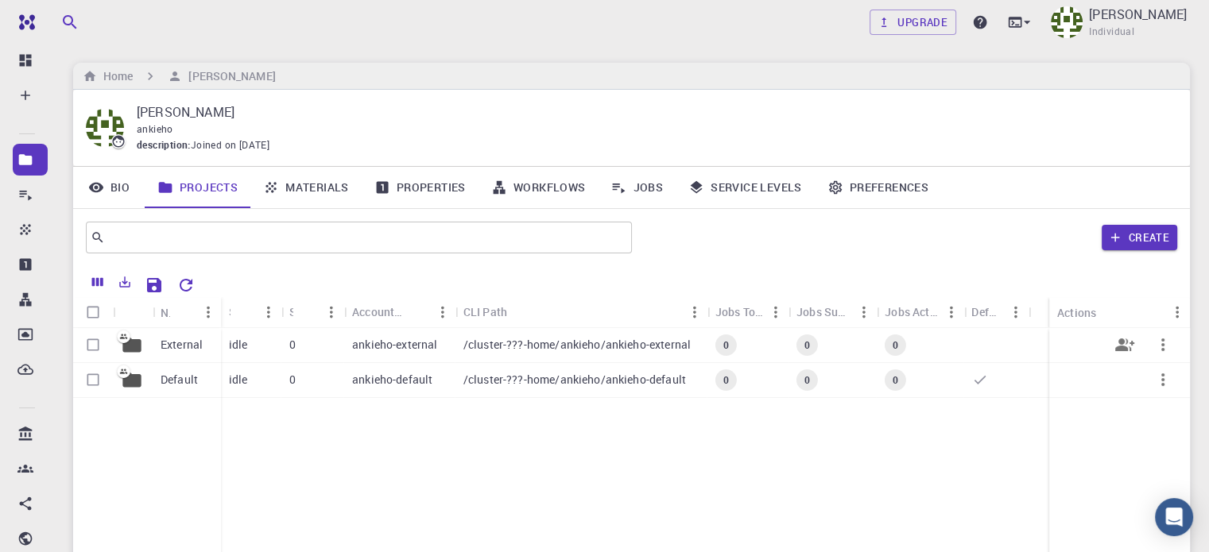
click at [101, 349] on input "Select row" at bounding box center [93, 345] width 30 height 30
checkbox input "true"
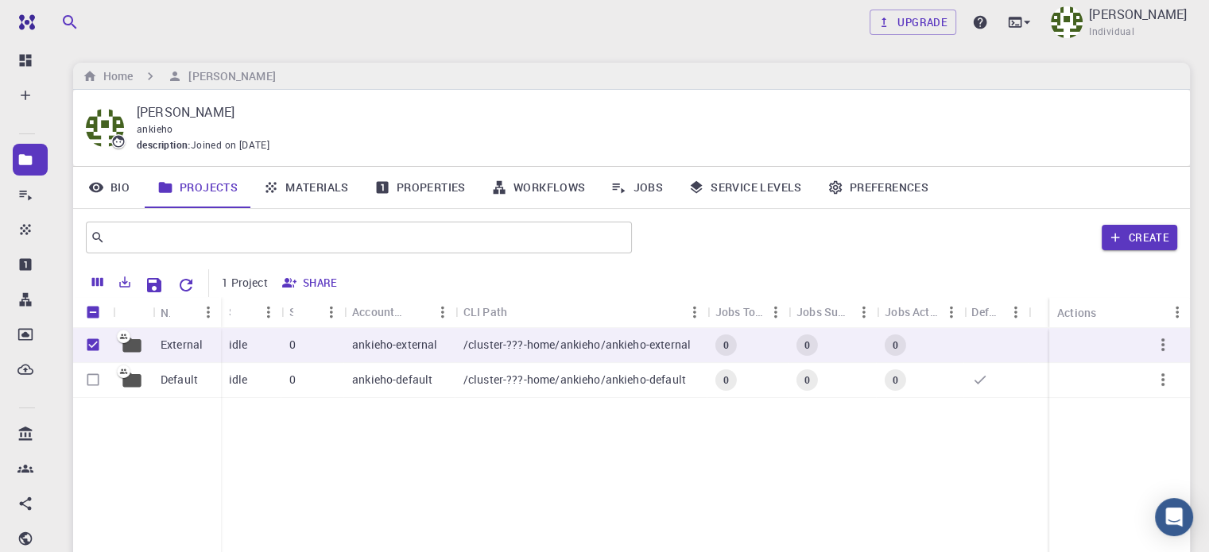
drag, startPoint x: 238, startPoint y: 494, endPoint x: 234, endPoint y: 479, distance: 14.8
click at [238, 493] on div "External Default idle 0 ankieho-external /cluster-???-home/ankieho/ankieho-exte…" at bounding box center [631, 446] width 1117 height 236
click at [95, 349] on input "Unselect row" at bounding box center [93, 345] width 30 height 30
checkbox input "false"
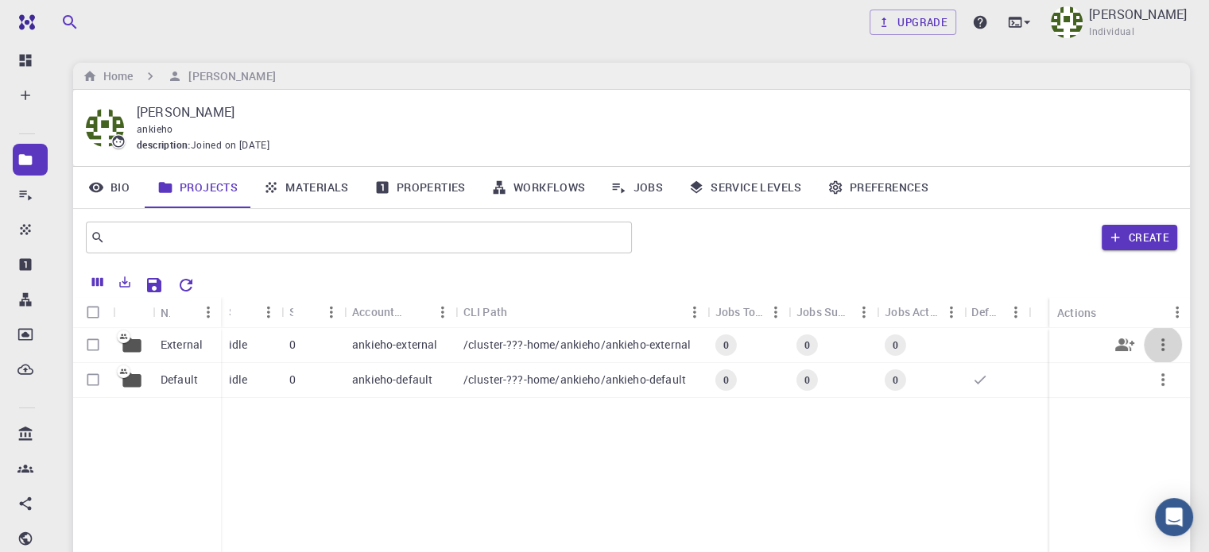
click at [1165, 339] on icon "button" at bounding box center [1162, 344] width 19 height 19
click at [868, 483] on div at bounding box center [604, 276] width 1209 height 552
click at [382, 347] on p "ankieho-external" at bounding box center [394, 345] width 85 height 16
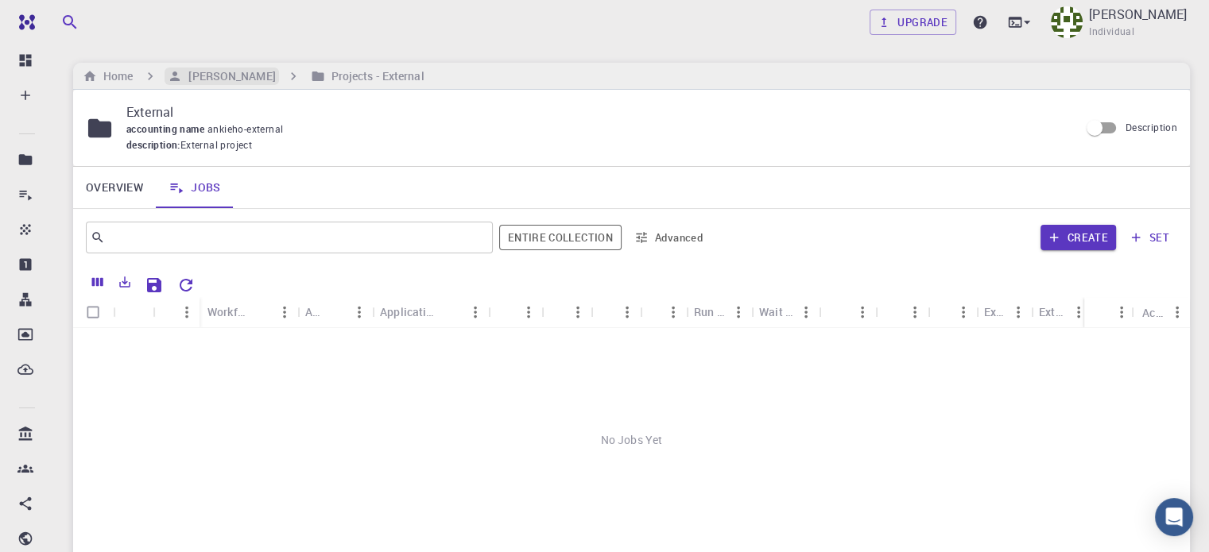
click at [212, 69] on h6 "[PERSON_NAME]" at bounding box center [228, 76] width 93 height 17
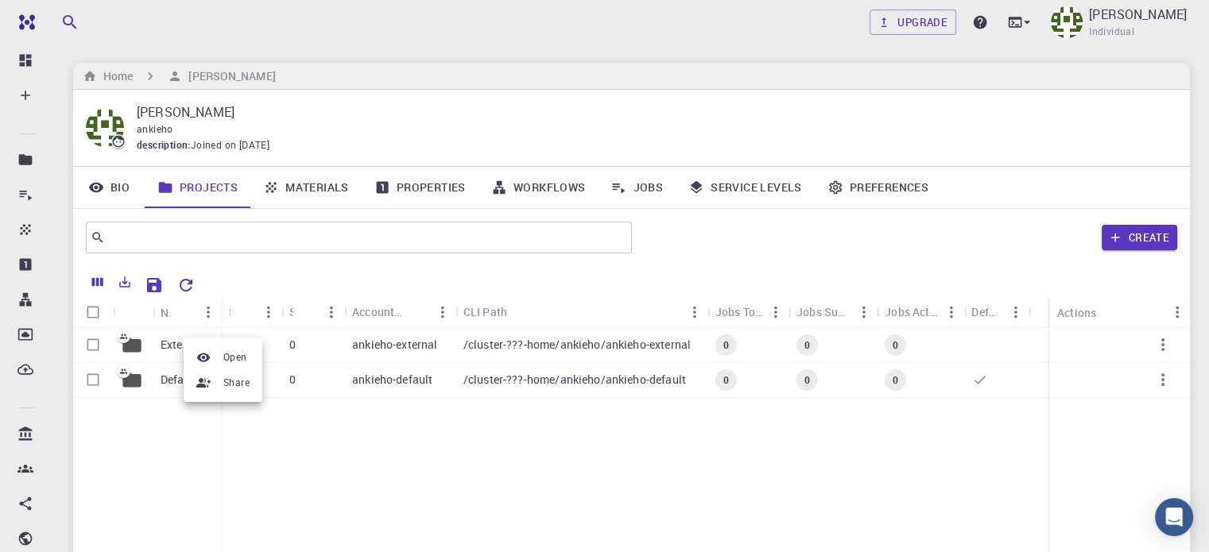
click at [177, 451] on div at bounding box center [604, 276] width 1209 height 552
click at [316, 432] on div "External Default idle 0 ankieho-external /cluster-???-home/ankieho/ankieho-exte…" at bounding box center [631, 446] width 1117 height 236
drag, startPoint x: 315, startPoint y: 431, endPoint x: 208, endPoint y: 465, distance: 111.9
click at [208, 466] on div "External Default" at bounding box center [147, 446] width 148 height 236
click at [1137, 232] on button "Create" at bounding box center [1140, 237] width 76 height 25
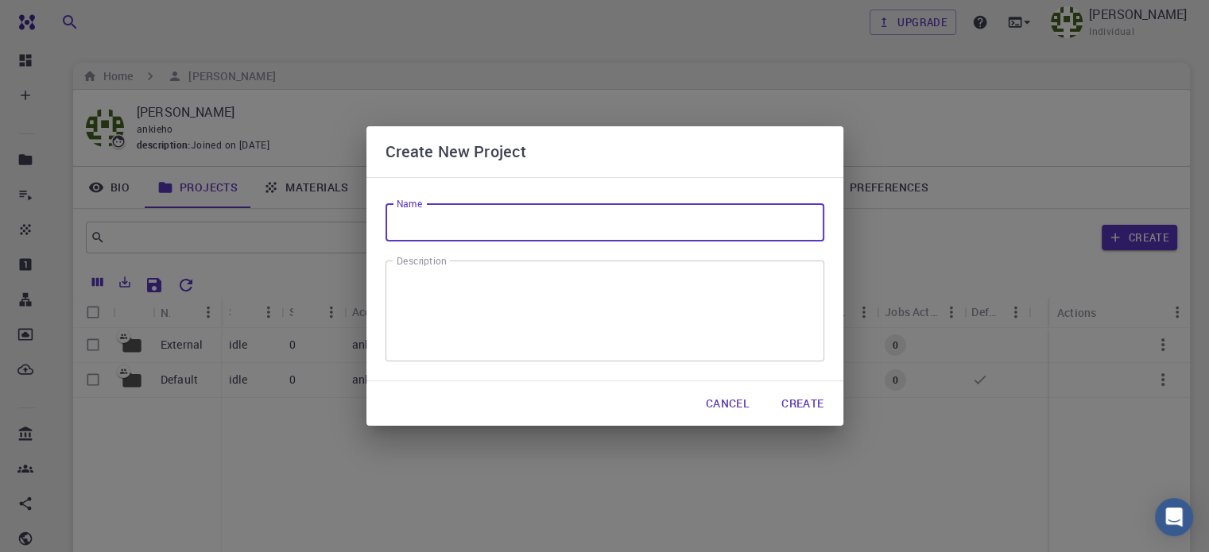
click at [496, 229] on input "Name" at bounding box center [605, 222] width 439 height 38
type input "GromacsRun"
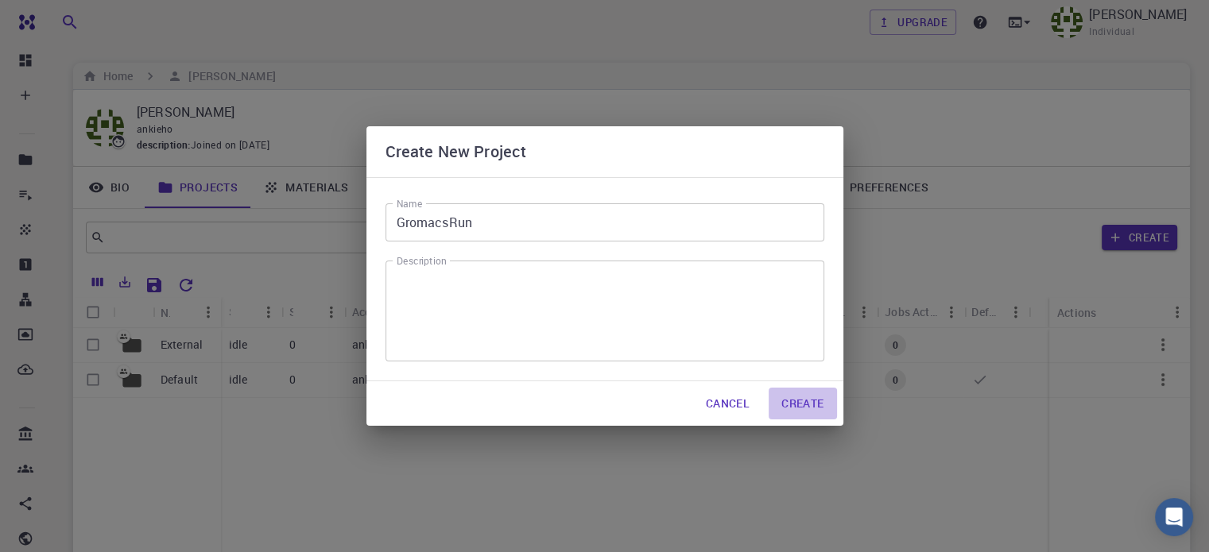
click at [812, 400] on button "Create" at bounding box center [803, 404] width 68 height 32
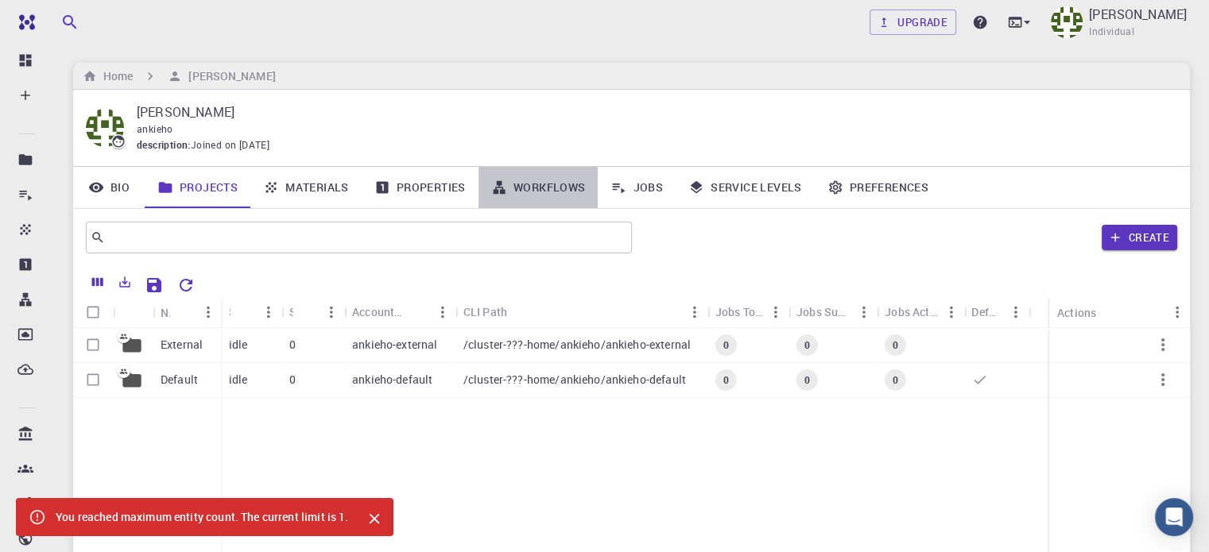
click at [551, 184] on link "Workflows" at bounding box center [539, 187] width 120 height 41
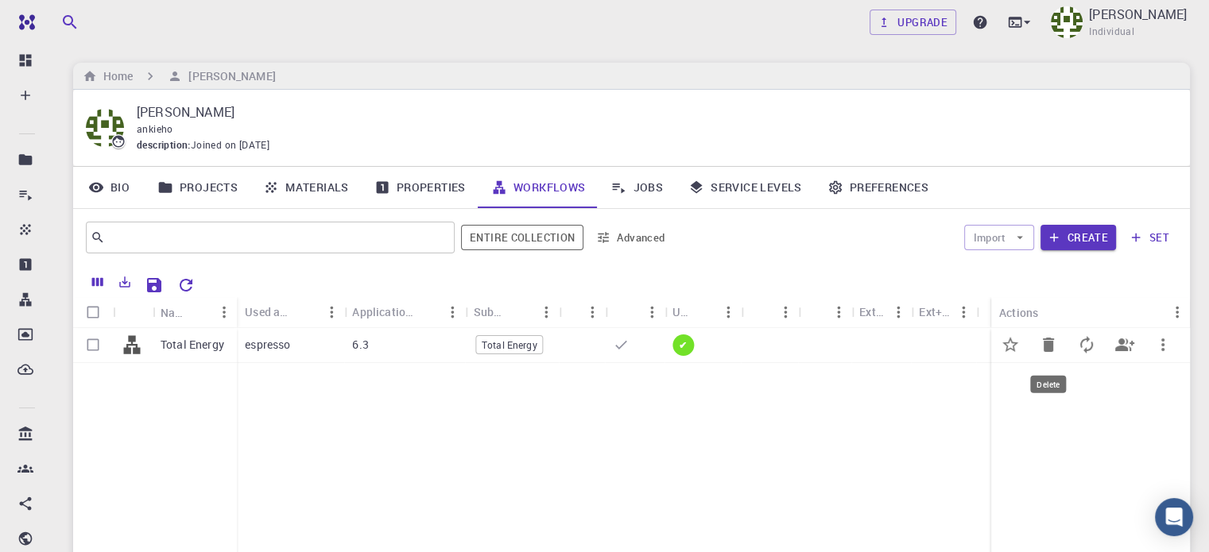
click at [1056, 347] on icon "Delete" at bounding box center [1048, 344] width 19 height 19
click at [1046, 342] on icon "Delete" at bounding box center [1048, 345] width 11 height 14
click at [433, 188] on link "Properties" at bounding box center [420, 187] width 117 height 41
